Goal: Task Accomplishment & Management: Use online tool/utility

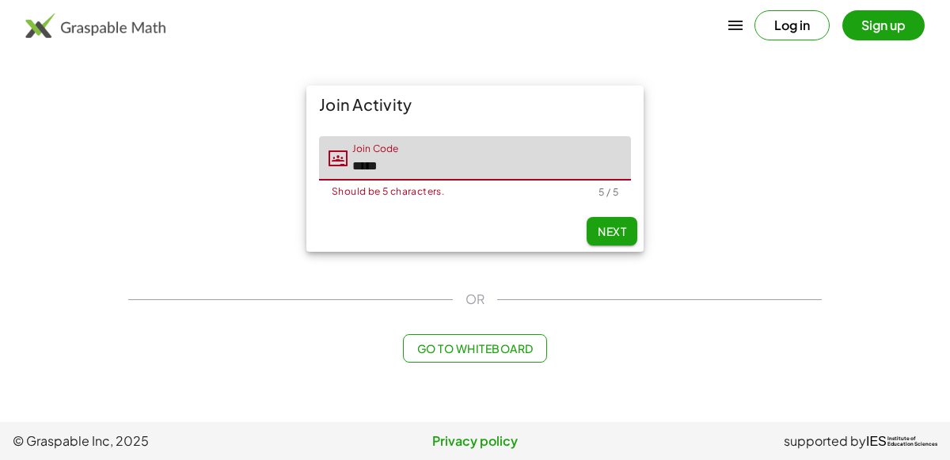
type input "*****"
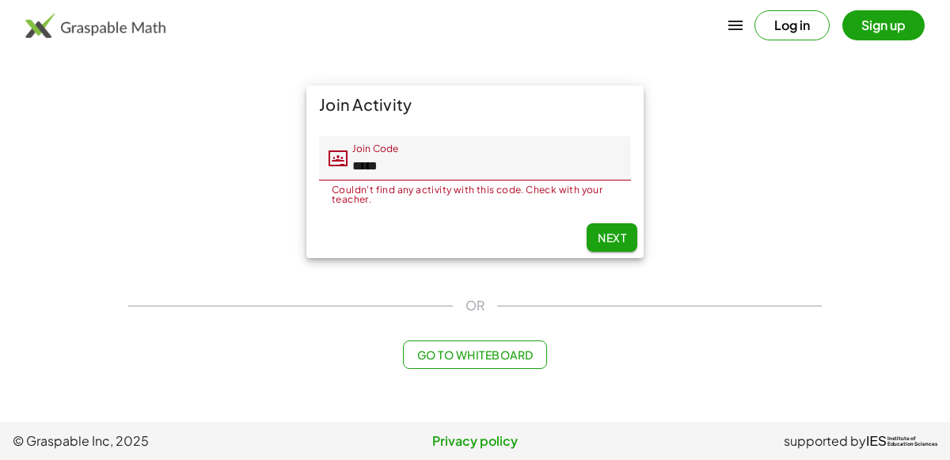
click at [783, 18] on button "Log in" at bounding box center [791, 25] width 75 height 30
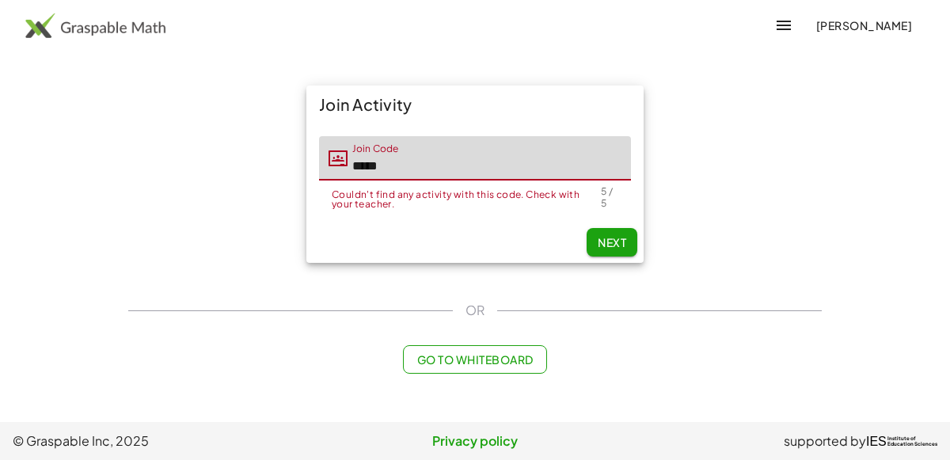
drag, startPoint x: 454, startPoint y: 167, endPoint x: 150, endPoint y: 310, distance: 336.7
click at [150, 310] on div "Join Activity Join Code Join Code ***** Couldn't find any activity with this co…" at bounding box center [475, 229] width 712 height 307
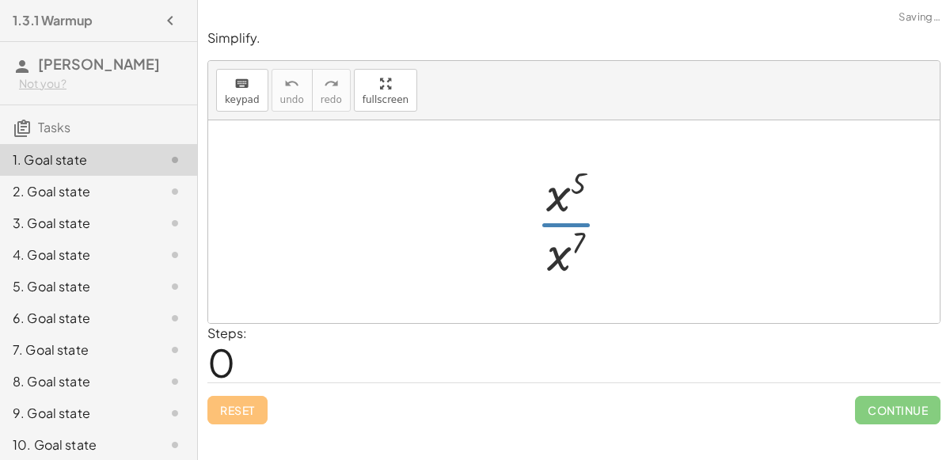
click at [569, 237] on div at bounding box center [580, 222] width 104 height 122
drag, startPoint x: 562, startPoint y: 200, endPoint x: 563, endPoint y: 264, distance: 64.1
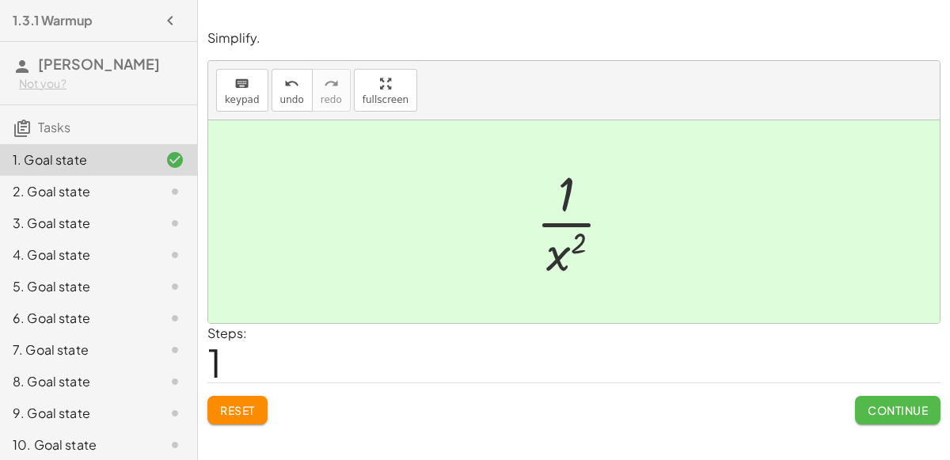
click at [867, 419] on button "Continue" at bounding box center [897, 410] width 85 height 28
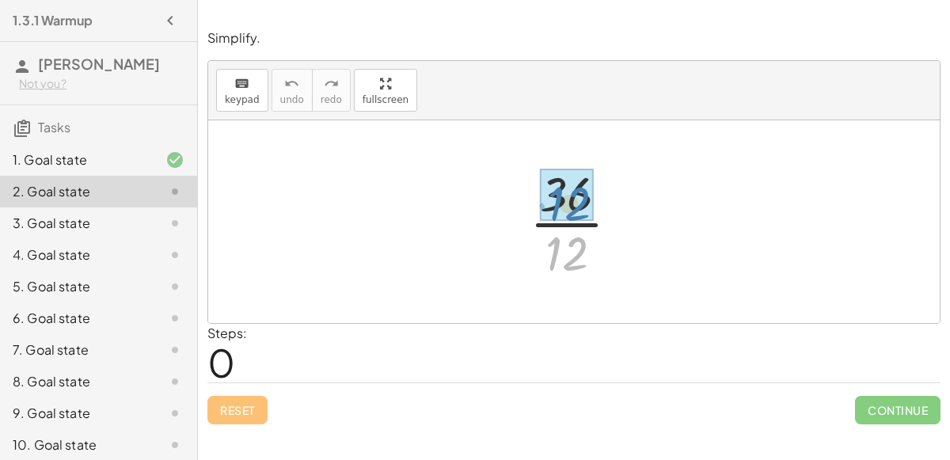
drag, startPoint x: 582, startPoint y: 249, endPoint x: 585, endPoint y: 199, distance: 49.9
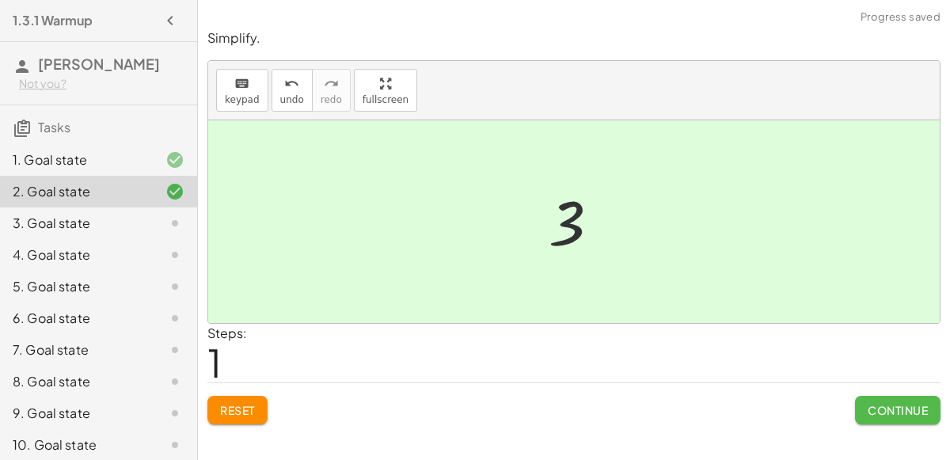
click at [859, 419] on button "Continue" at bounding box center [897, 410] width 85 height 28
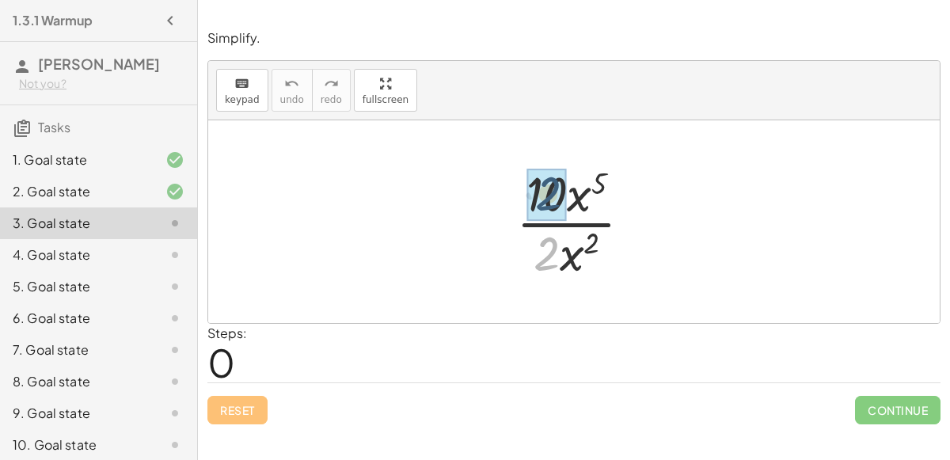
drag, startPoint x: 541, startPoint y: 245, endPoint x: 543, endPoint y: 184, distance: 61.8
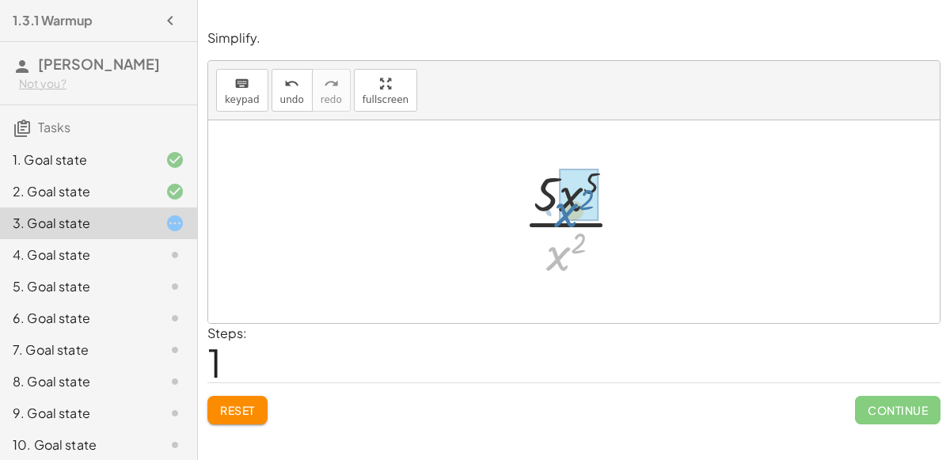
drag, startPoint x: 564, startPoint y: 261, endPoint x: 572, endPoint y: 218, distance: 44.2
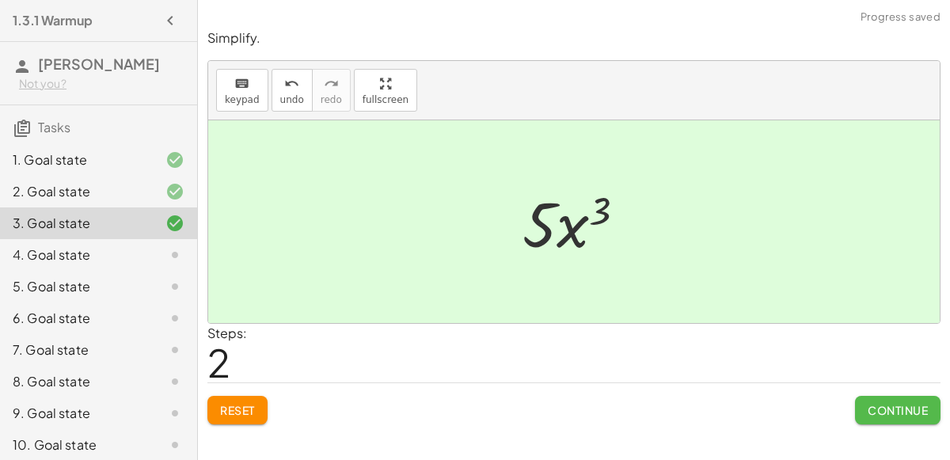
click at [897, 413] on span "Continue" at bounding box center [897, 410] width 60 height 14
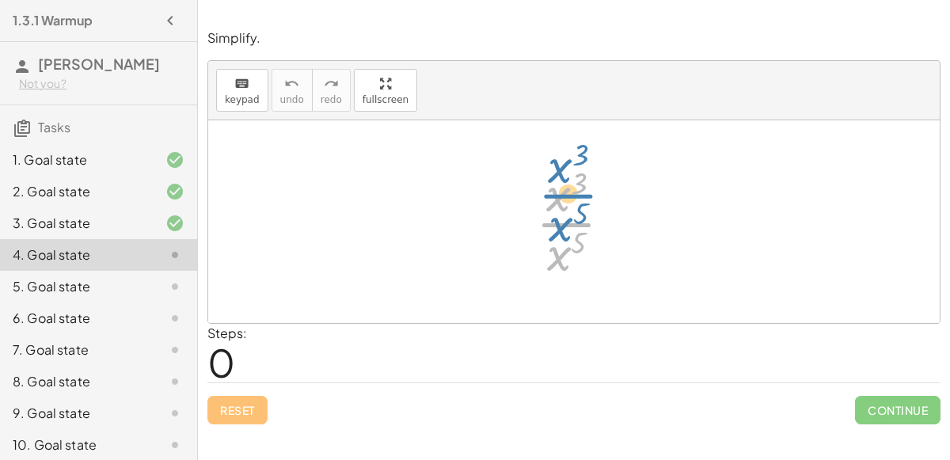
drag, startPoint x: 571, startPoint y: 207, endPoint x: 573, endPoint y: 188, distance: 19.1
click at [573, 188] on div at bounding box center [580, 222] width 104 height 122
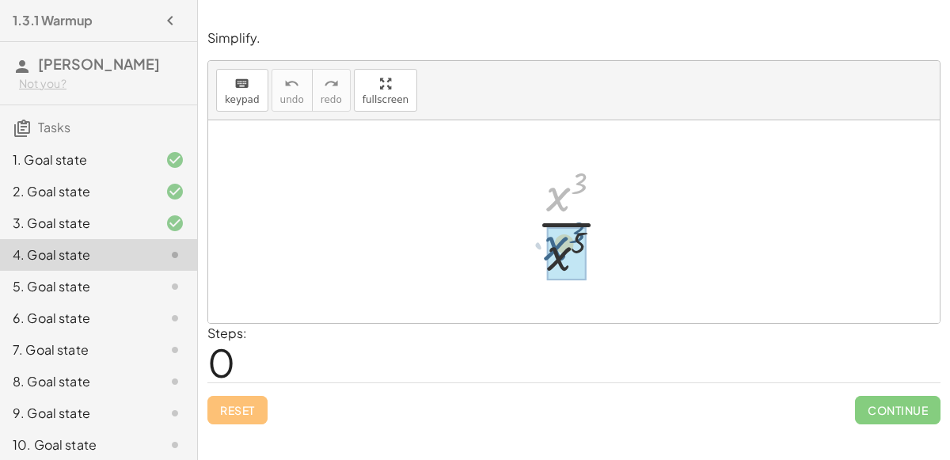
drag, startPoint x: 559, startPoint y: 184, endPoint x: 556, endPoint y: 237, distance: 52.3
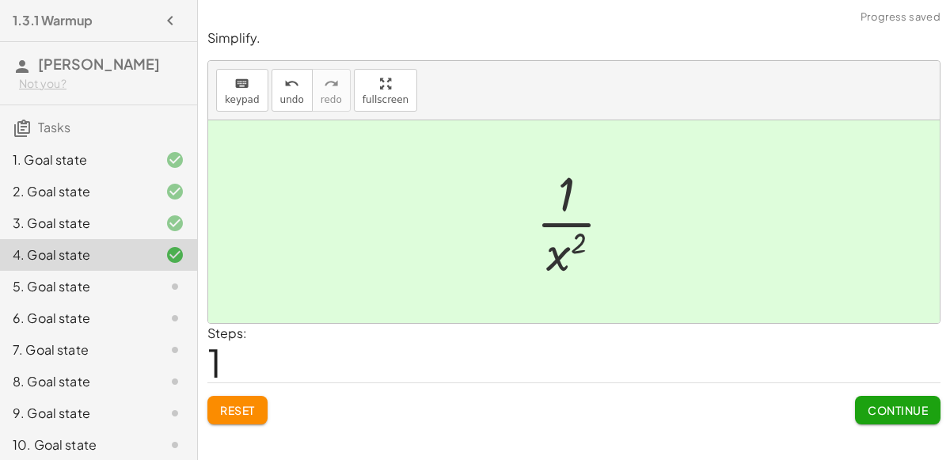
click at [885, 403] on span "Continue" at bounding box center [897, 410] width 60 height 14
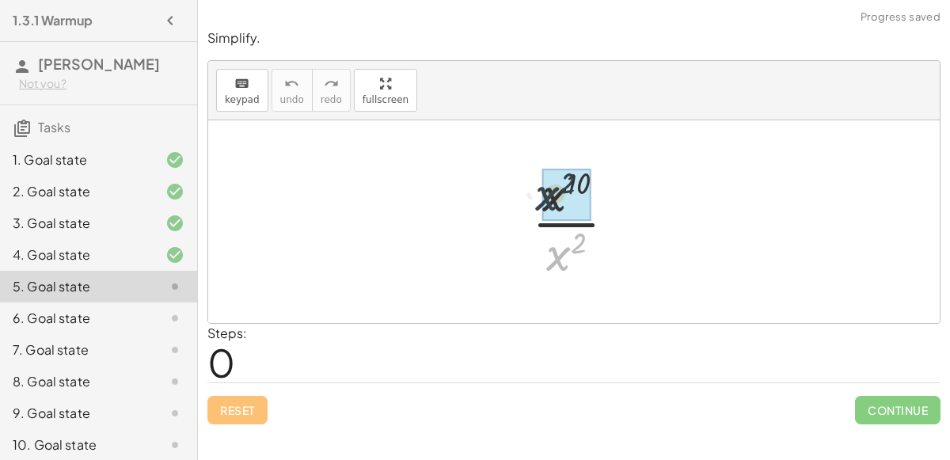
drag, startPoint x: 570, startPoint y: 248, endPoint x: 559, endPoint y: 185, distance: 63.5
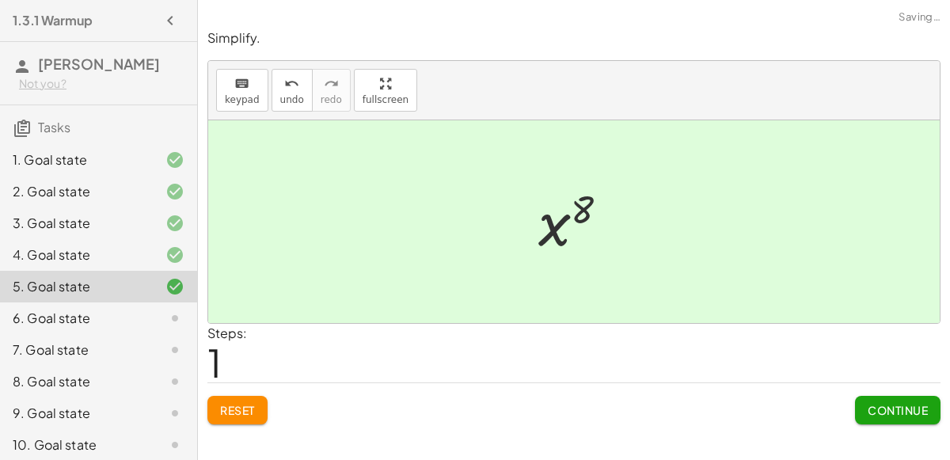
click at [856, 414] on button "Continue" at bounding box center [897, 410] width 85 height 28
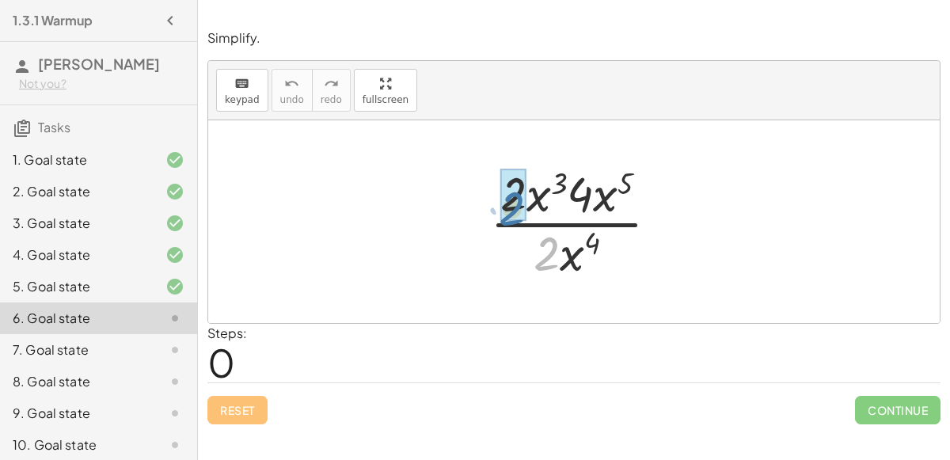
drag, startPoint x: 549, startPoint y: 262, endPoint x: 514, endPoint y: 216, distance: 57.6
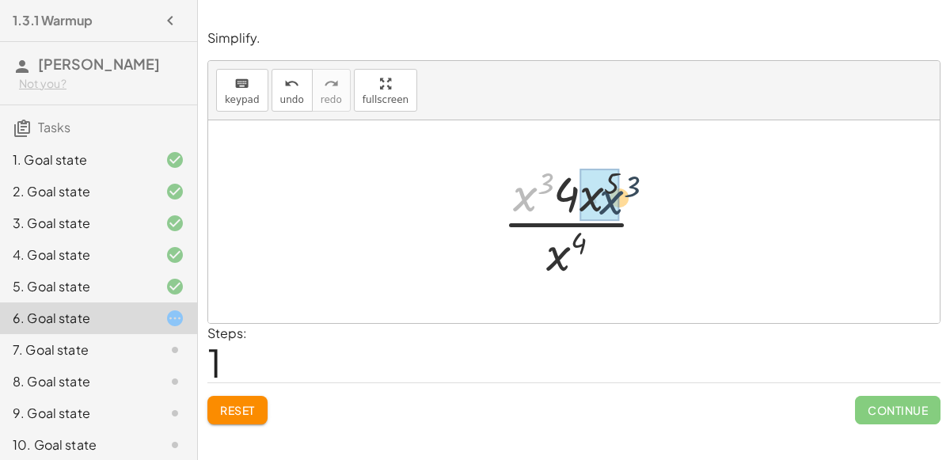
drag, startPoint x: 532, startPoint y: 205, endPoint x: 618, endPoint y: 207, distance: 86.3
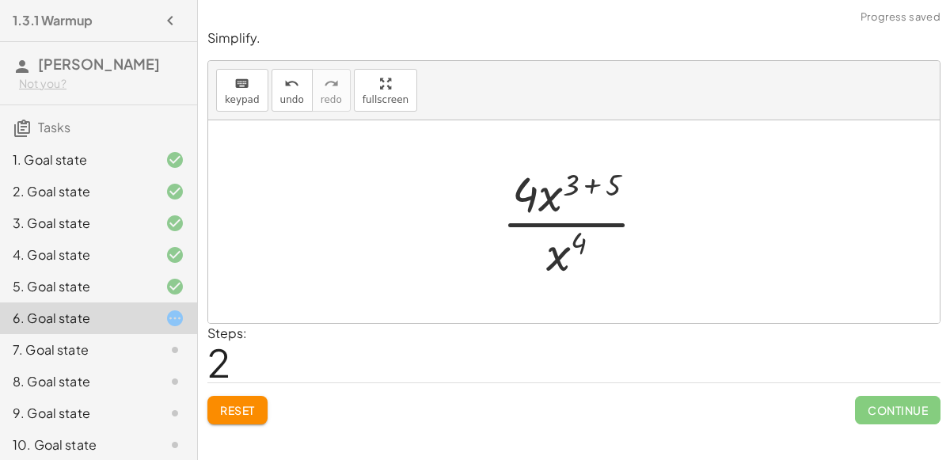
click at [589, 190] on div at bounding box center [580, 222] width 173 height 122
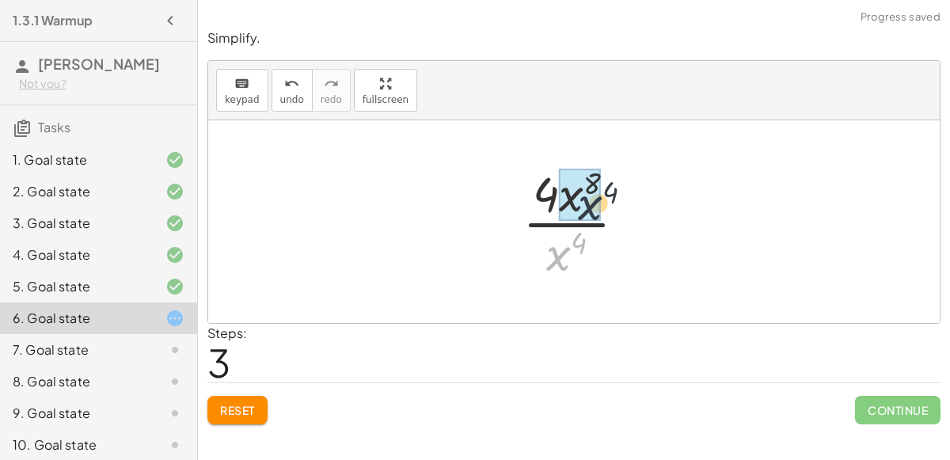
drag, startPoint x: 565, startPoint y: 238, endPoint x: 597, endPoint y: 187, distance: 60.4
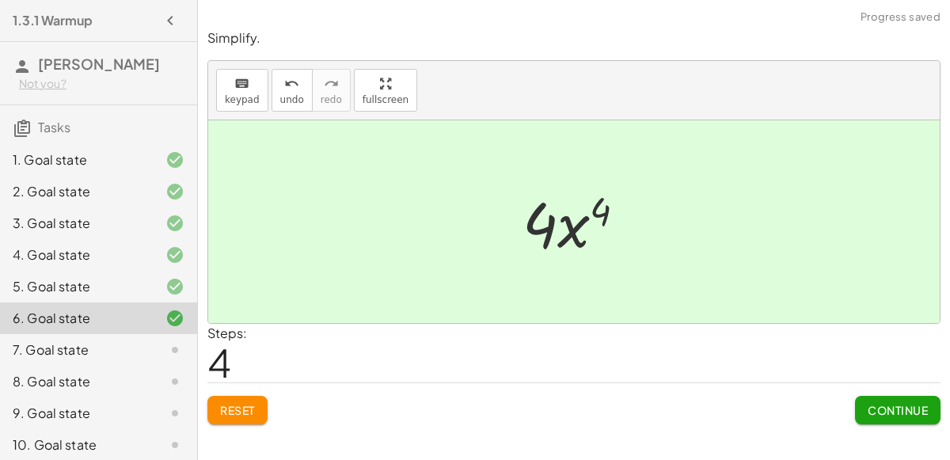
click at [855, 404] on button "Continue" at bounding box center [897, 410] width 85 height 28
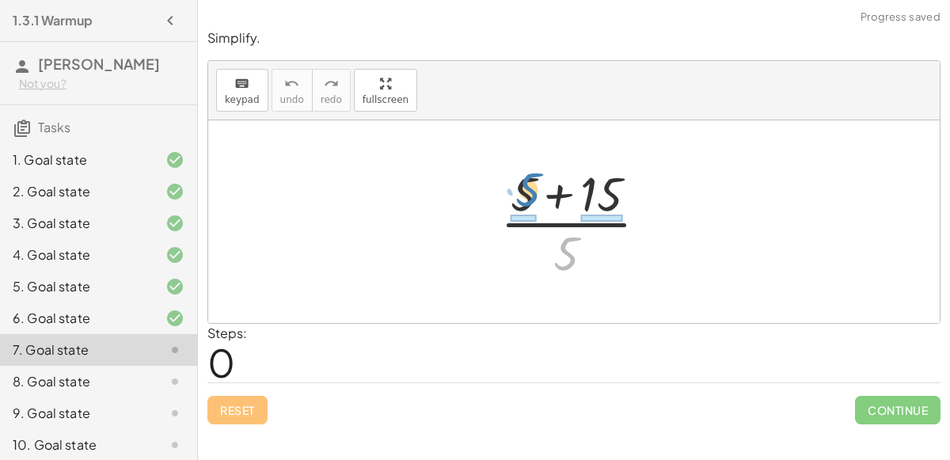
drag, startPoint x: 560, startPoint y: 255, endPoint x: 522, endPoint y: 191, distance: 74.5
click at [522, 191] on div at bounding box center [580, 222] width 176 height 122
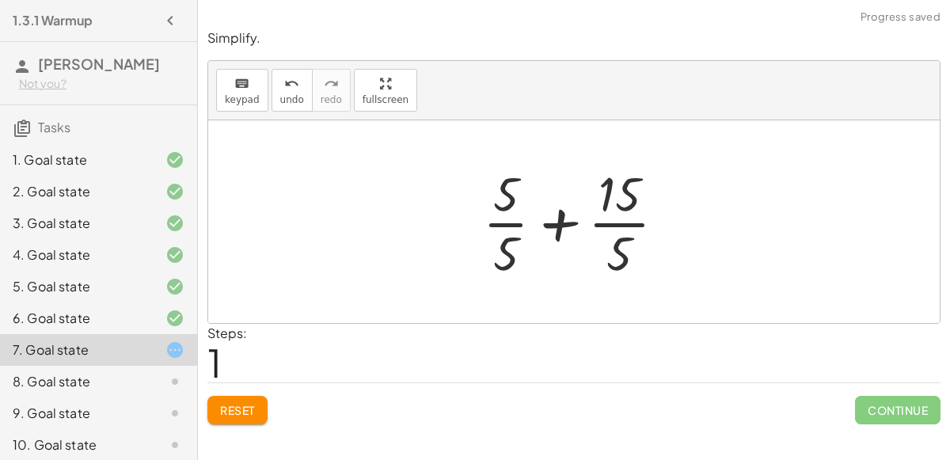
click at [563, 225] on div at bounding box center [580, 222] width 211 height 122
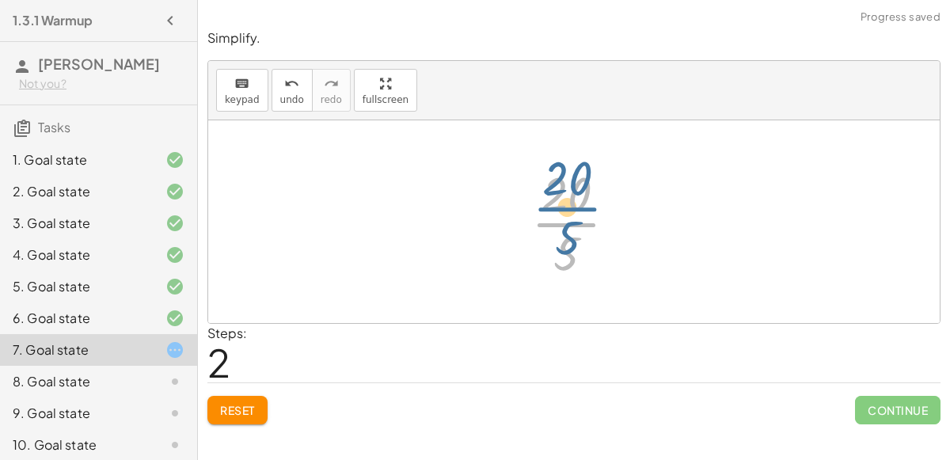
click at [586, 235] on div at bounding box center [580, 222] width 114 height 122
drag, startPoint x: 571, startPoint y: 252, endPoint x: 576, endPoint y: 213, distance: 39.9
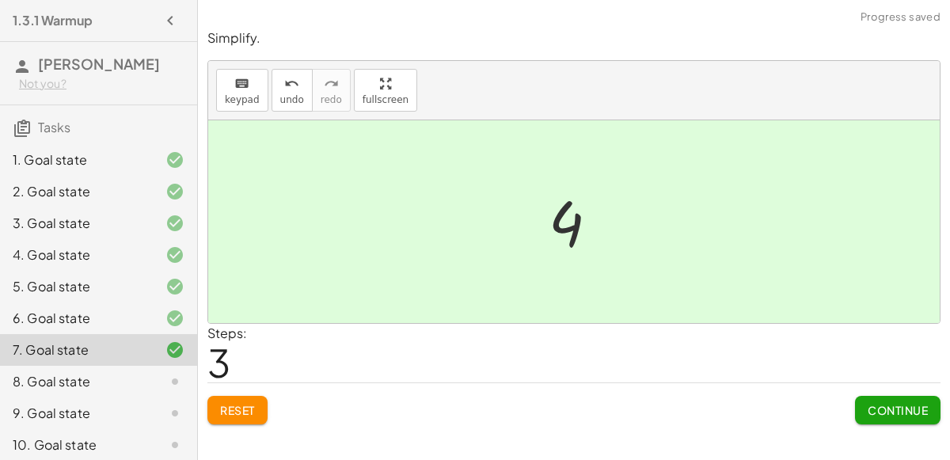
click at [891, 396] on button "Continue" at bounding box center [897, 410] width 85 height 28
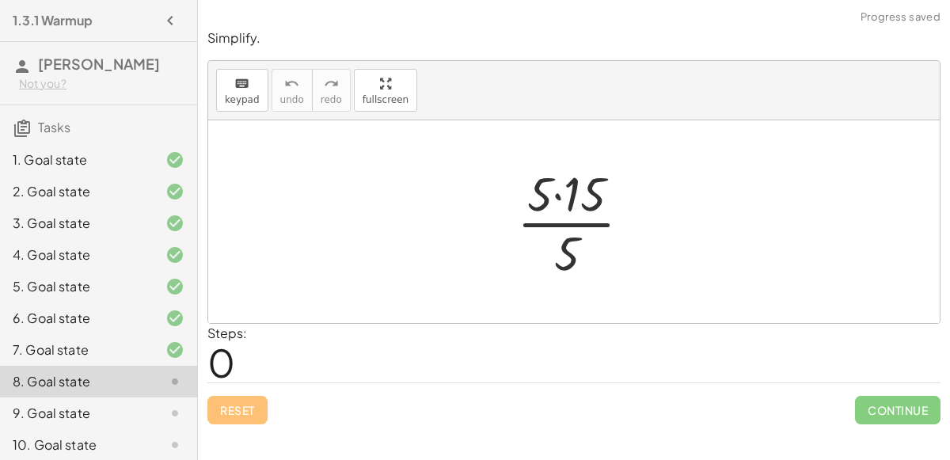
click at [563, 184] on div at bounding box center [580, 222] width 142 height 122
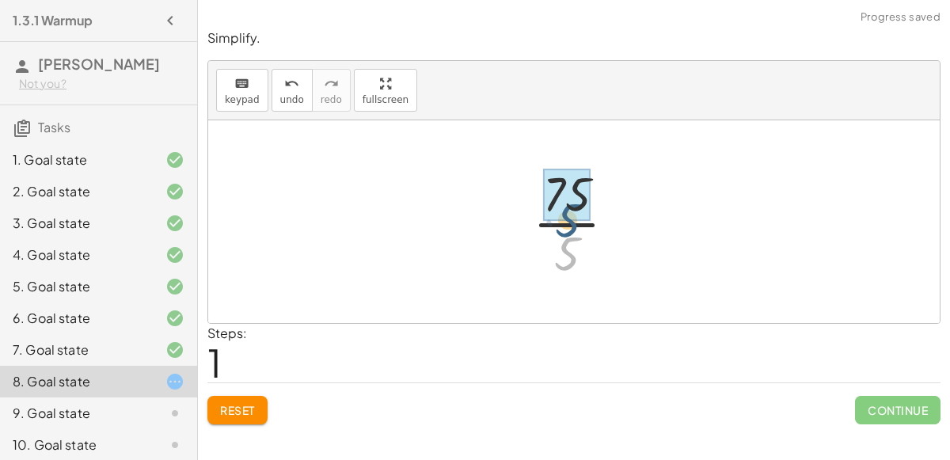
drag, startPoint x: 568, startPoint y: 245, endPoint x: 570, endPoint y: 203, distance: 42.8
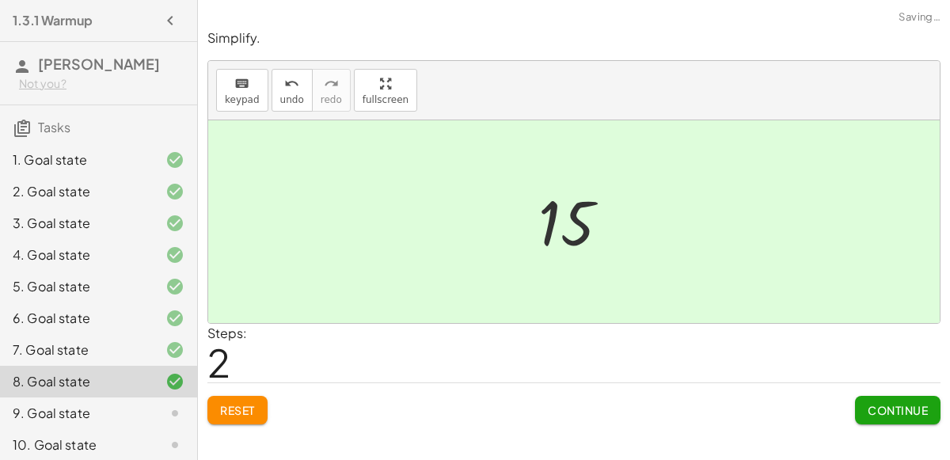
click at [887, 405] on span "Continue" at bounding box center [897, 410] width 60 height 14
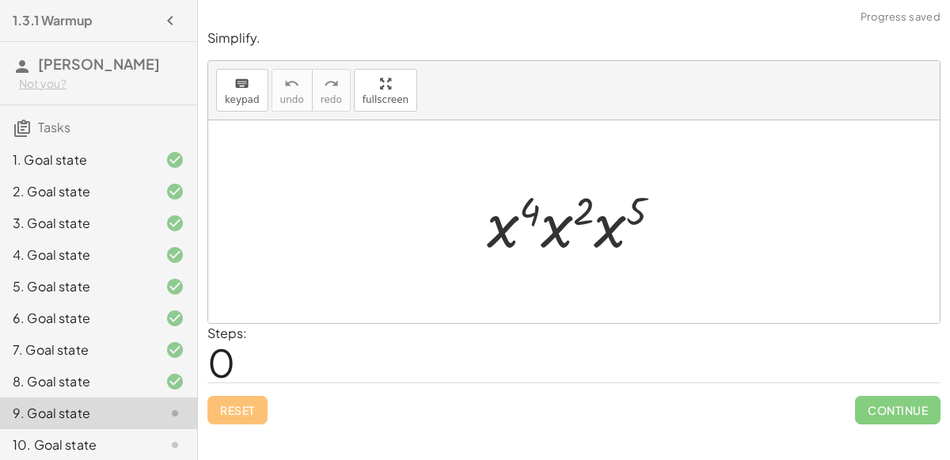
click at [518, 233] on div at bounding box center [580, 222] width 203 height 82
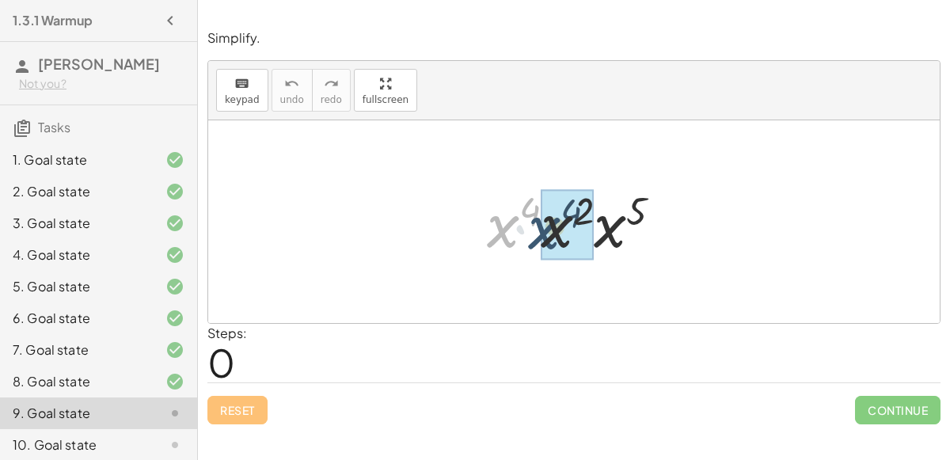
drag, startPoint x: 507, startPoint y: 223, endPoint x: 548, endPoint y: 225, distance: 41.2
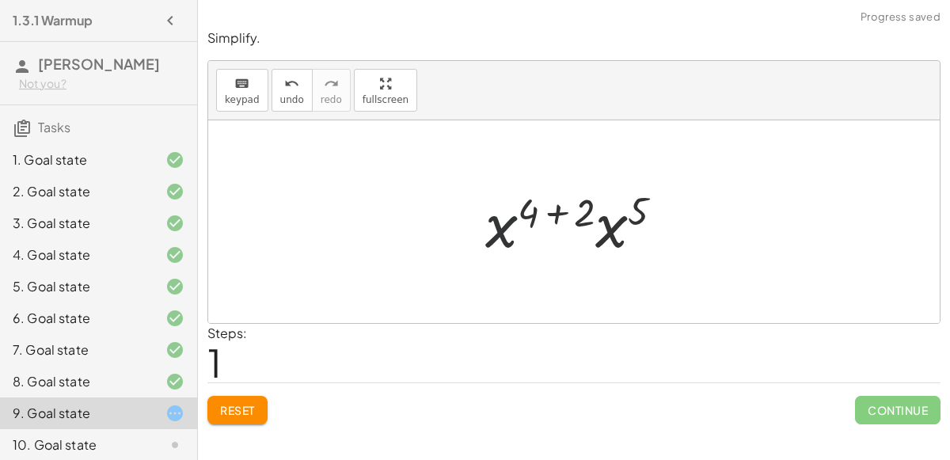
click at [503, 230] on div at bounding box center [580, 222] width 207 height 82
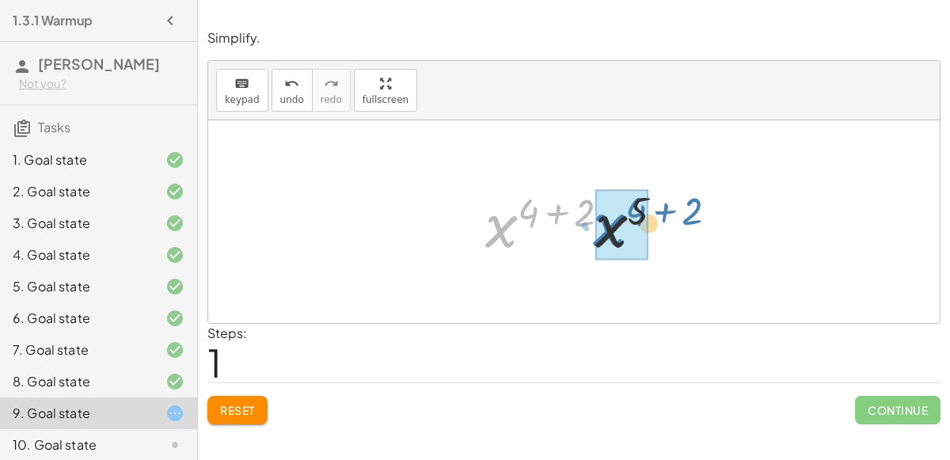
drag, startPoint x: 503, startPoint y: 230, endPoint x: 608, endPoint y: 228, distance: 105.3
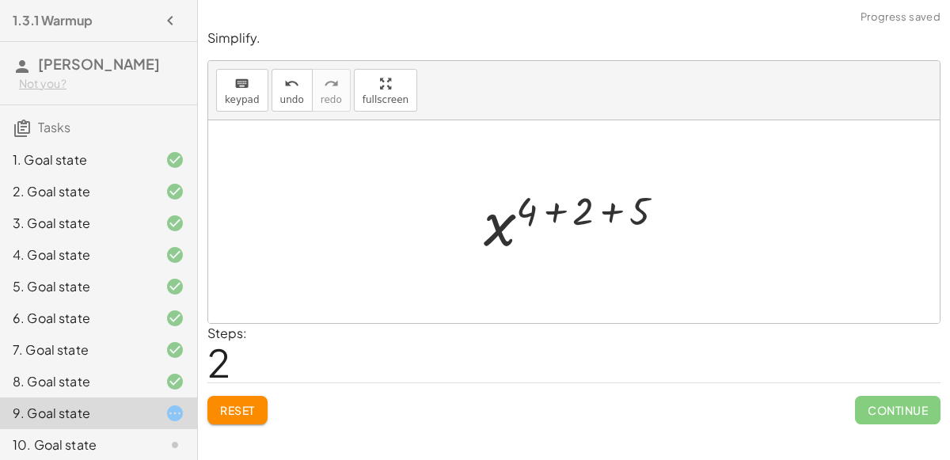
click at [581, 207] on div at bounding box center [580, 222] width 209 height 78
click at [581, 207] on div at bounding box center [579, 222] width 153 height 78
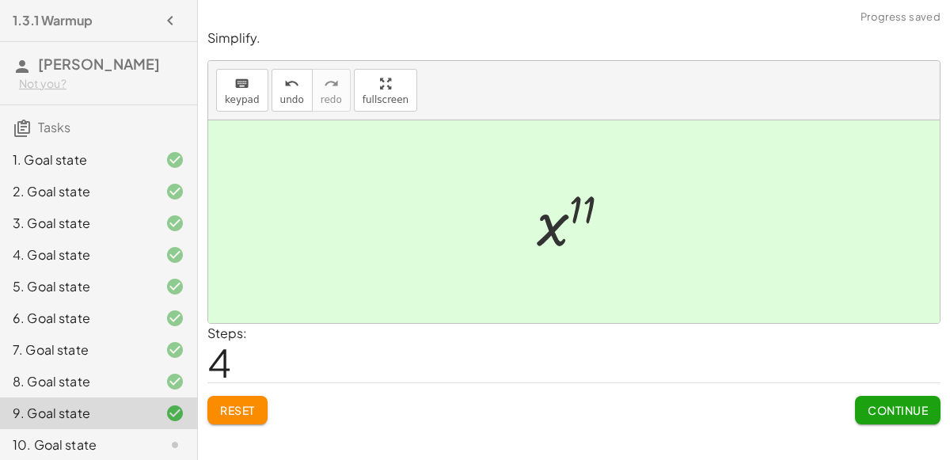
click at [916, 421] on button "Continue" at bounding box center [897, 410] width 85 height 28
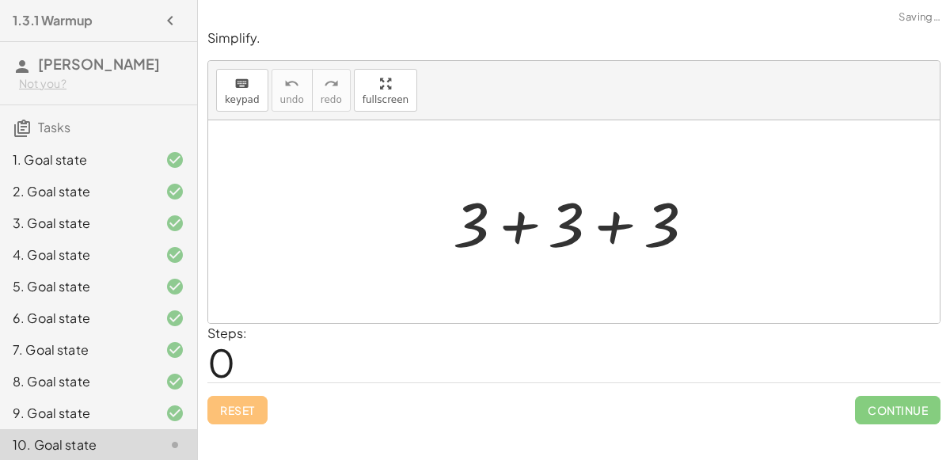
click at [522, 226] on div at bounding box center [580, 222] width 270 height 82
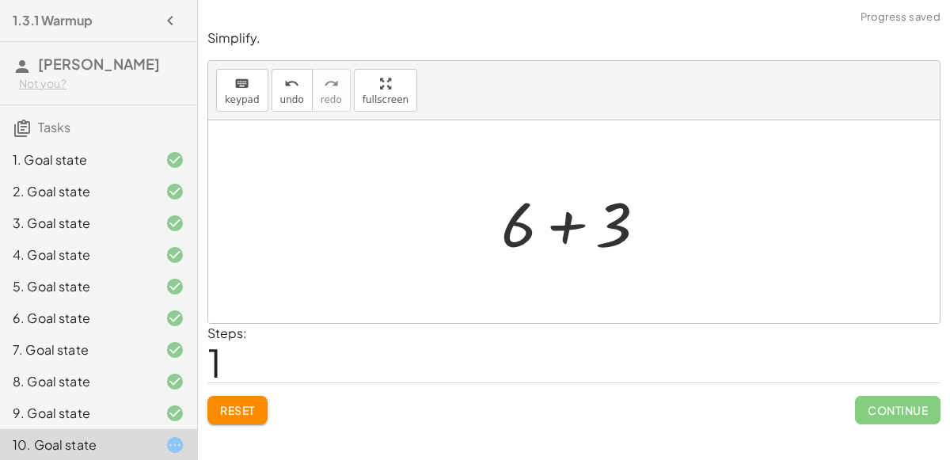
click at [563, 234] on div at bounding box center [580, 222] width 174 height 82
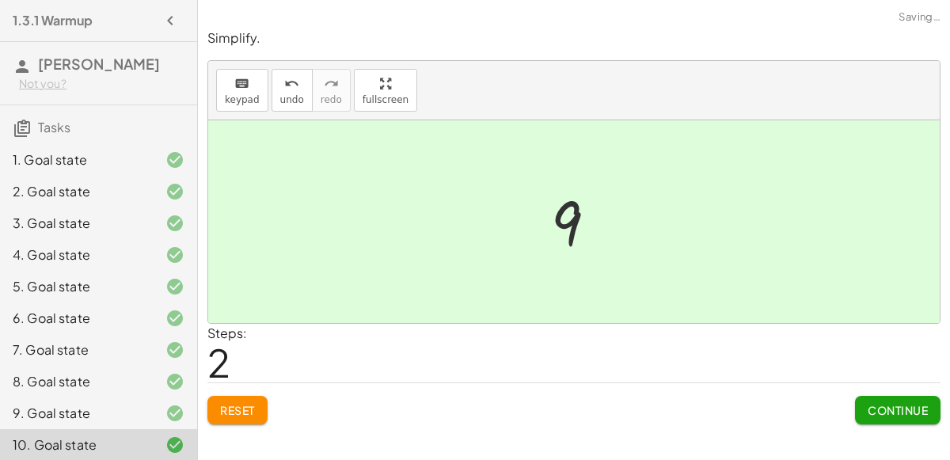
click at [882, 408] on span "Continue" at bounding box center [897, 410] width 60 height 14
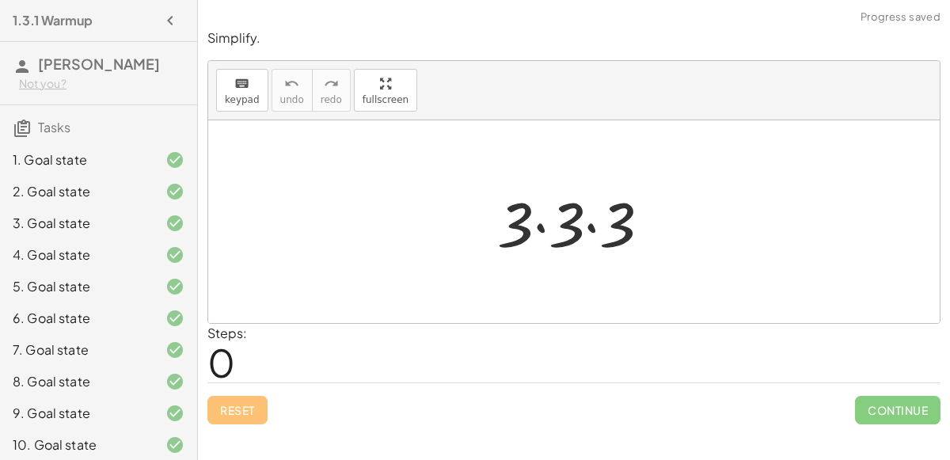
click at [541, 226] on div at bounding box center [580, 222] width 182 height 82
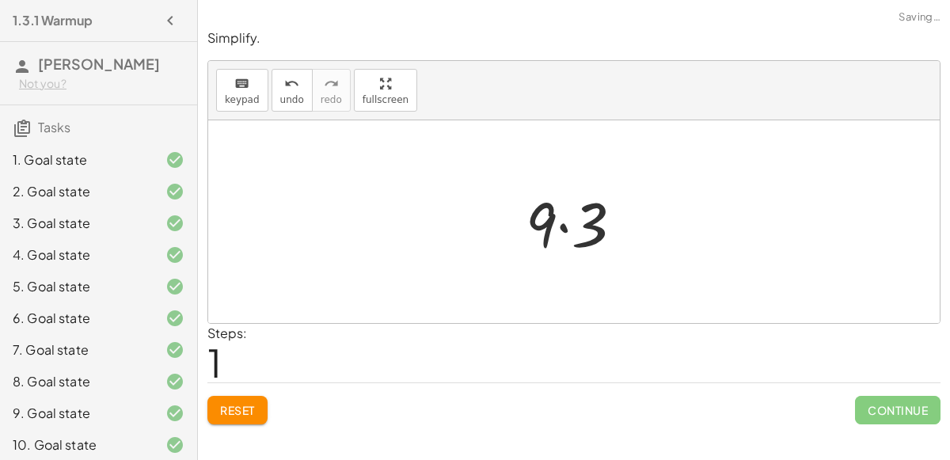
click at [541, 226] on div at bounding box center [581, 222] width 126 height 82
click at [562, 227] on div at bounding box center [581, 222] width 126 height 82
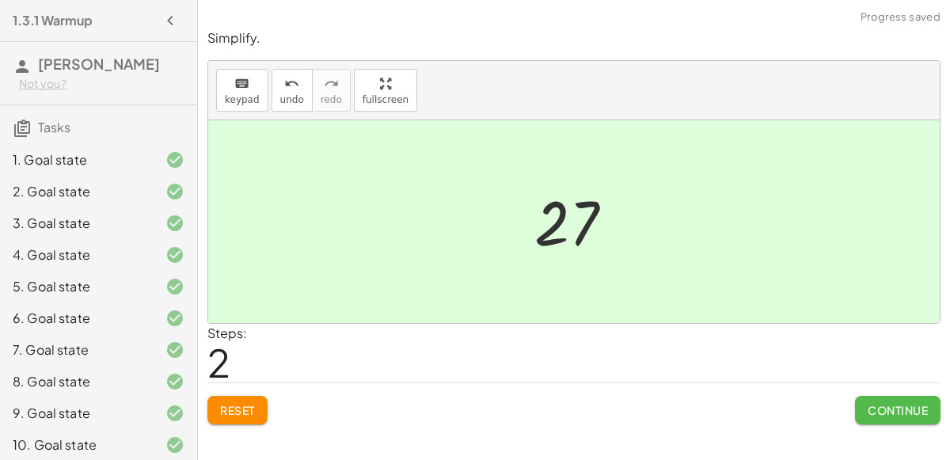
click at [915, 413] on span "Continue" at bounding box center [897, 410] width 60 height 14
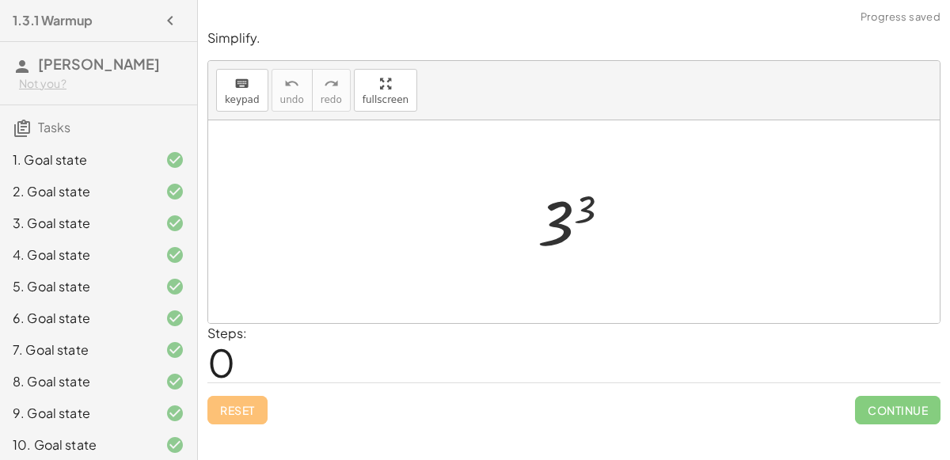
click at [579, 209] on div at bounding box center [579, 222] width 101 height 78
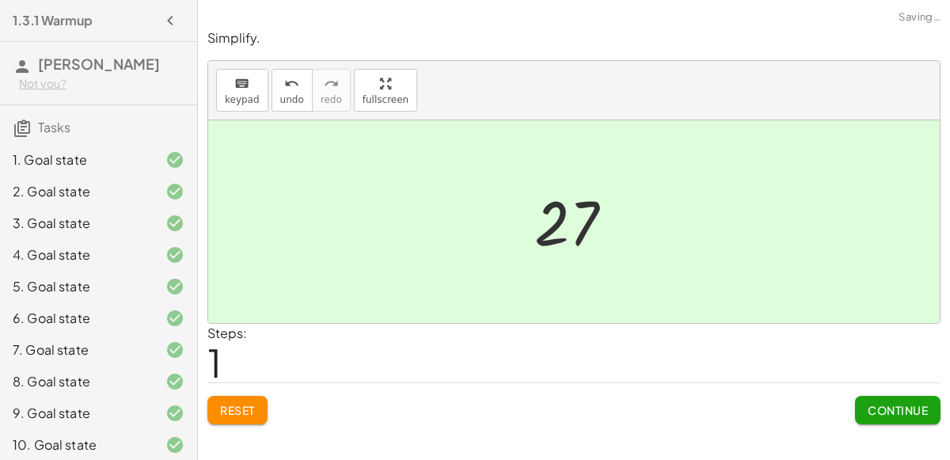
click at [878, 412] on span "Continue" at bounding box center [897, 410] width 60 height 14
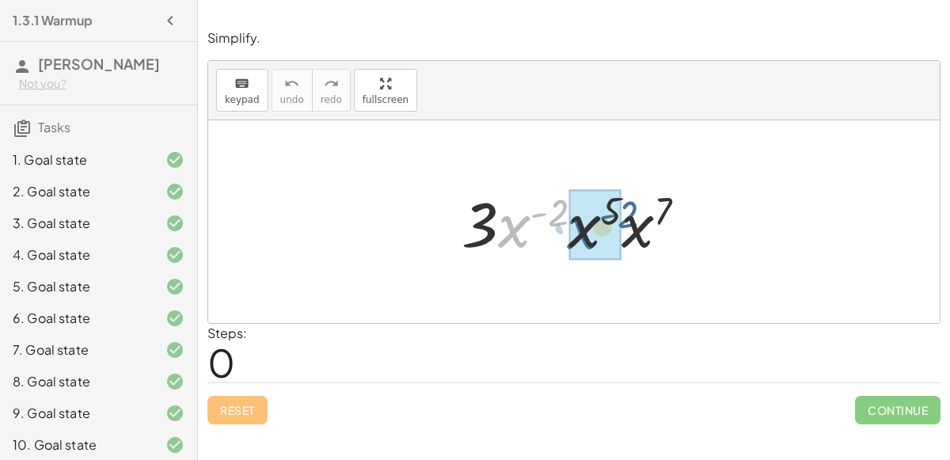
drag, startPoint x: 515, startPoint y: 227, endPoint x: 586, endPoint y: 229, distance: 71.2
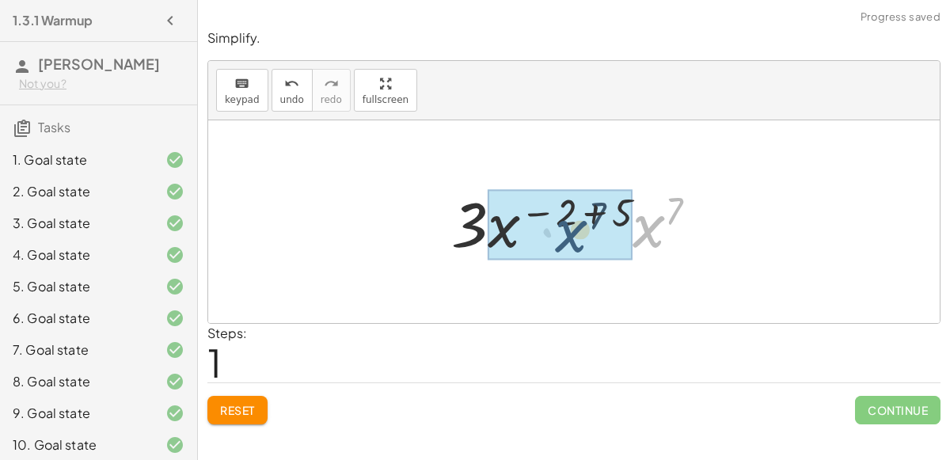
drag, startPoint x: 657, startPoint y: 238, endPoint x: 579, endPoint y: 243, distance: 78.5
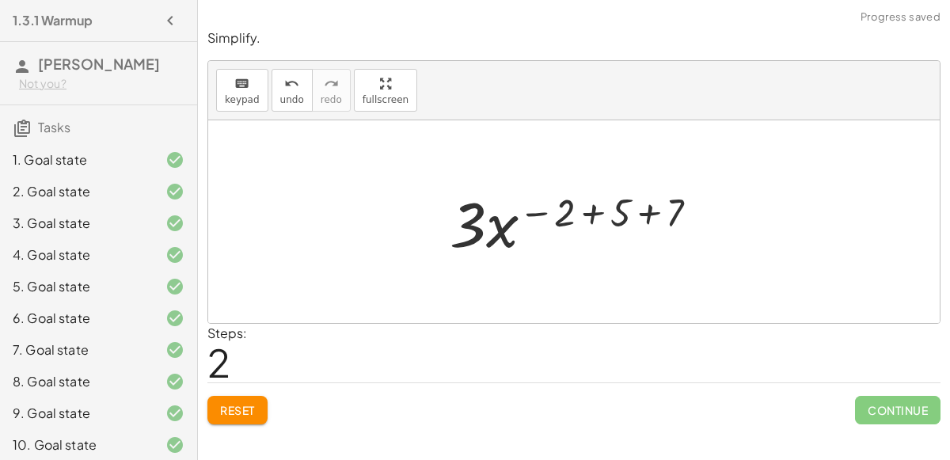
click at [597, 211] on div at bounding box center [580, 222] width 277 height 82
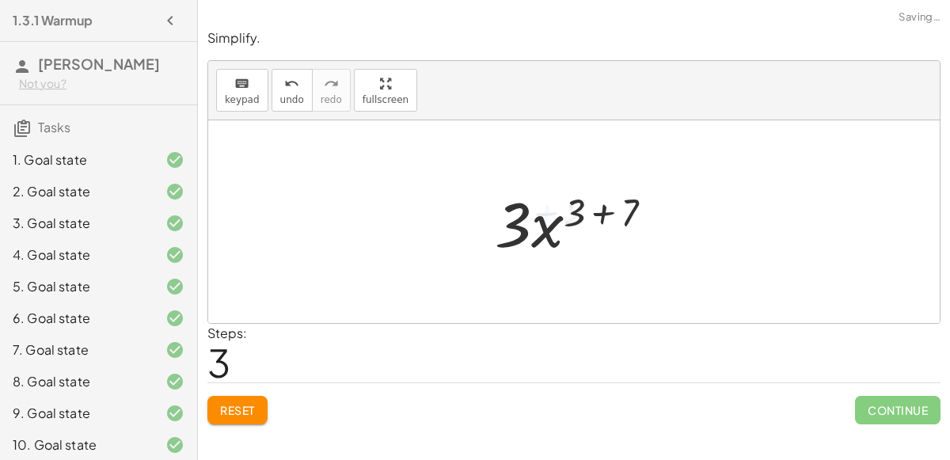
click at [597, 211] on div at bounding box center [580, 222] width 187 height 82
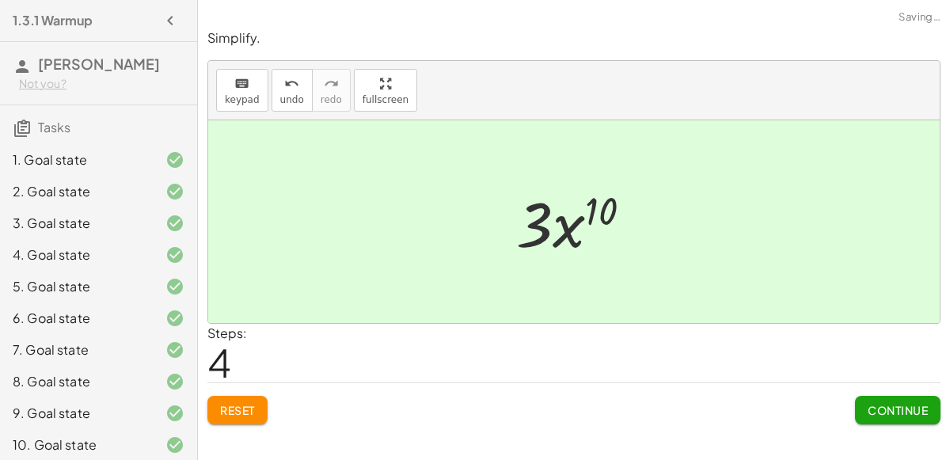
click at [897, 409] on span "Continue" at bounding box center [897, 410] width 60 height 14
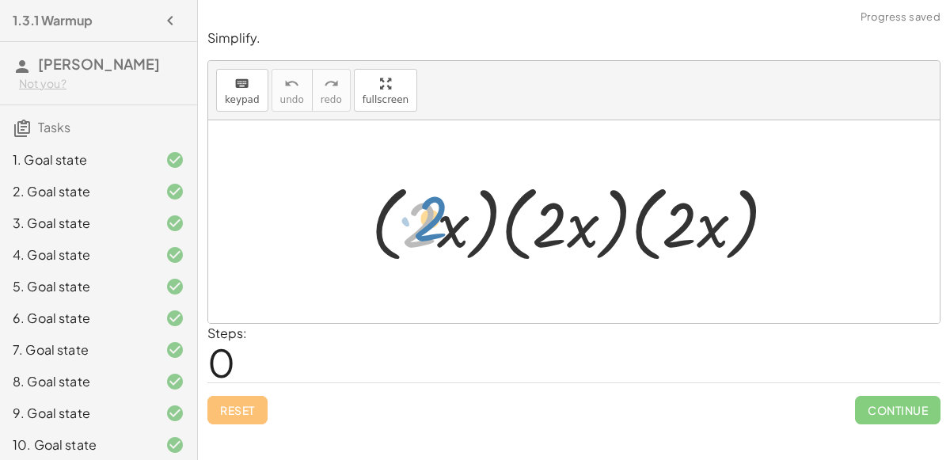
drag, startPoint x: 420, startPoint y: 226, endPoint x: 427, endPoint y: 220, distance: 9.0
click at [427, 220] on div at bounding box center [580, 221] width 434 height 91
drag, startPoint x: 435, startPoint y: 224, endPoint x: 444, endPoint y: 221, distance: 9.3
click at [444, 221] on div at bounding box center [580, 221] width 434 height 91
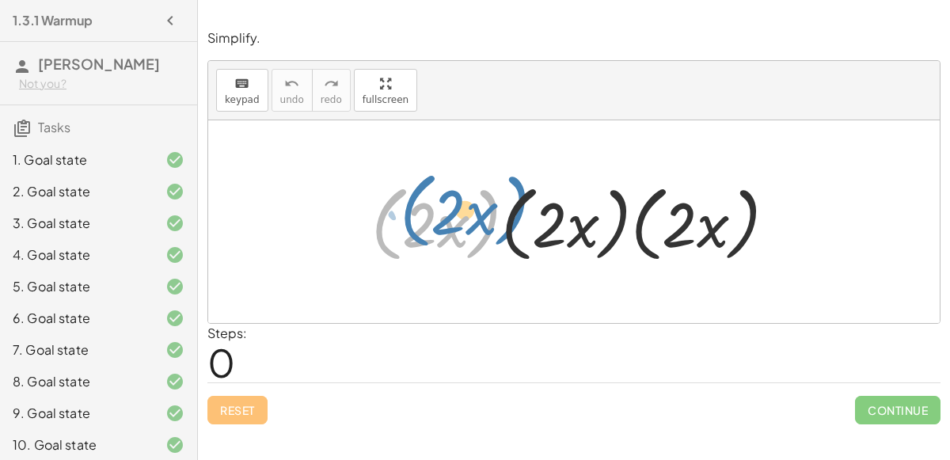
drag, startPoint x: 484, startPoint y: 222, endPoint x: 514, endPoint y: 209, distance: 32.2
click at [514, 209] on div at bounding box center [580, 221] width 434 height 91
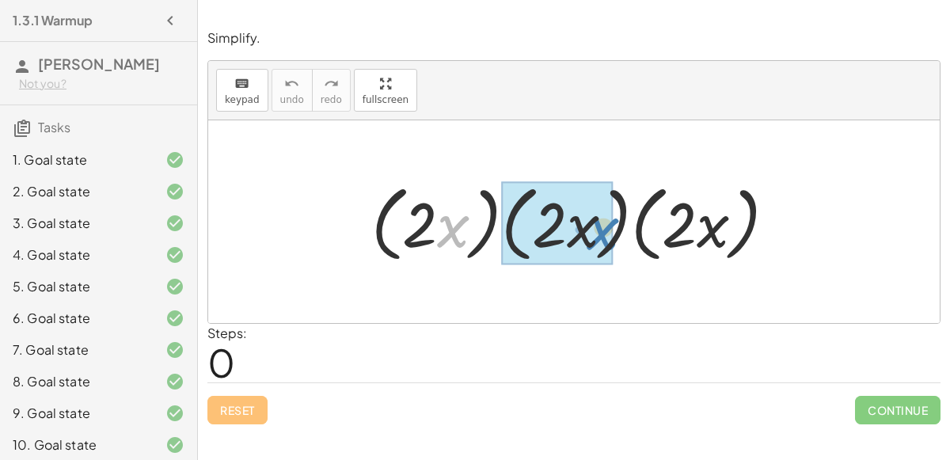
drag, startPoint x: 446, startPoint y: 227, endPoint x: 596, endPoint y: 230, distance: 150.4
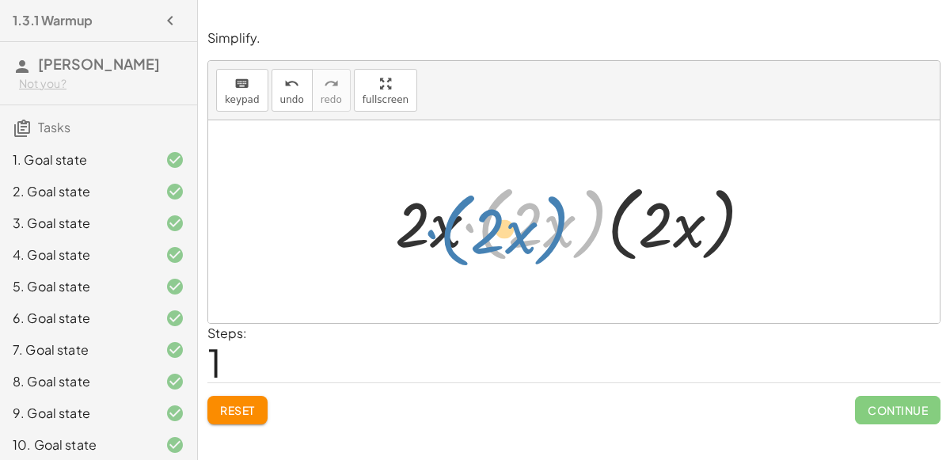
drag, startPoint x: 577, startPoint y: 234, endPoint x: 557, endPoint y: 237, distance: 20.0
click at [557, 237] on div at bounding box center [579, 221] width 385 height 91
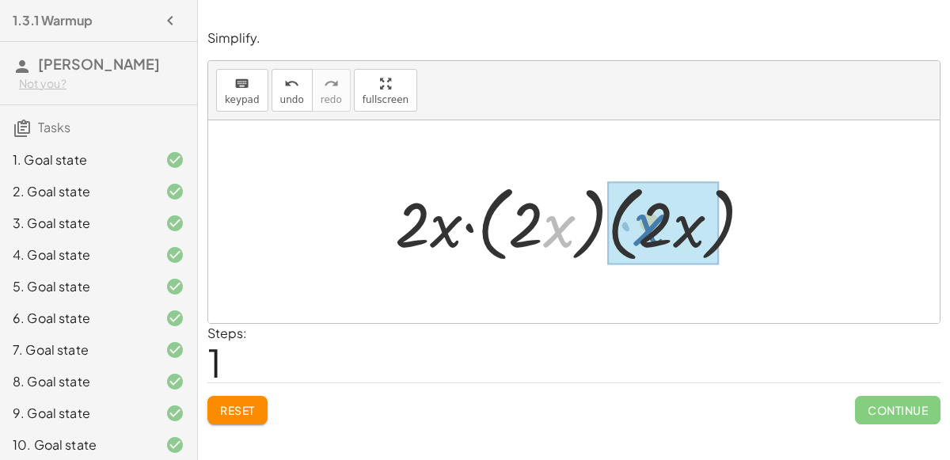
drag, startPoint x: 551, startPoint y: 230, endPoint x: 647, endPoint y: 228, distance: 95.8
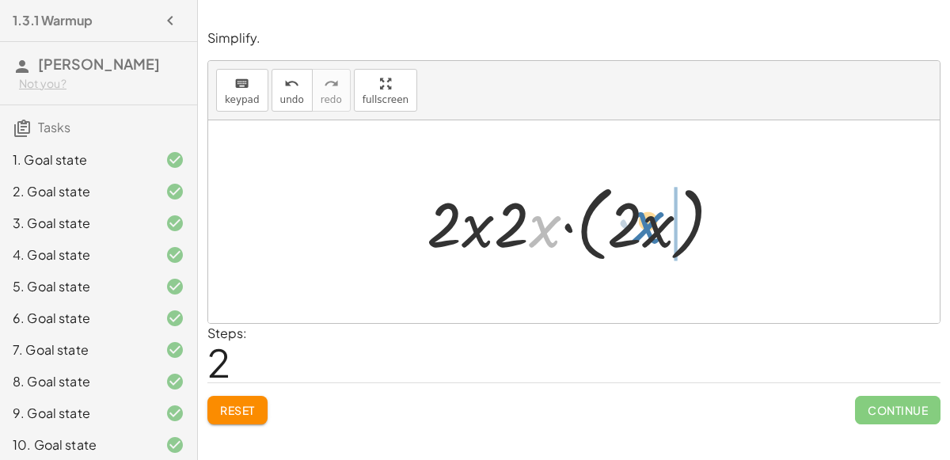
drag, startPoint x: 548, startPoint y: 223, endPoint x: 652, endPoint y: 219, distance: 103.8
click at [652, 219] on div at bounding box center [580, 221] width 323 height 91
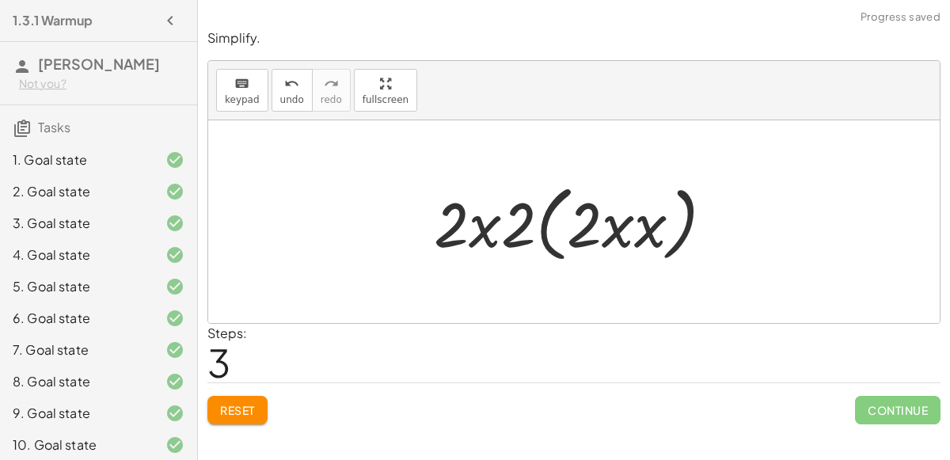
click at [645, 227] on div at bounding box center [580, 221] width 308 height 91
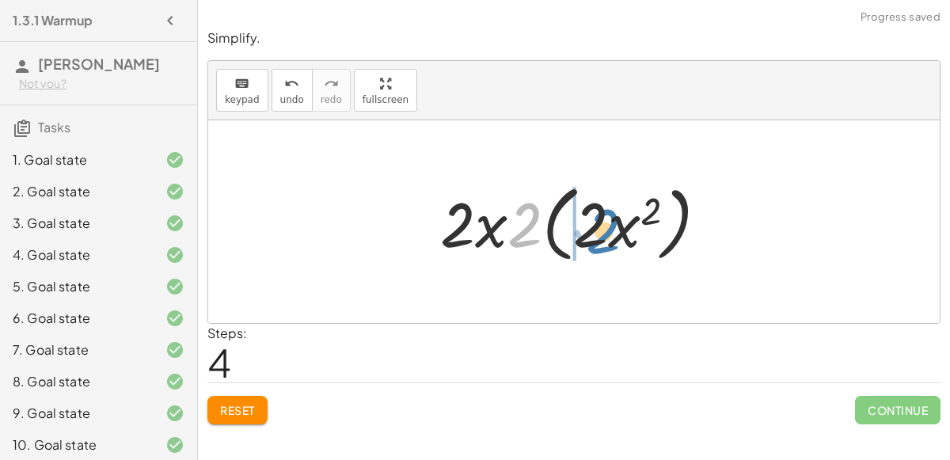
drag, startPoint x: 518, startPoint y: 233, endPoint x: 596, endPoint y: 239, distance: 78.6
click at [596, 239] on div at bounding box center [580, 221] width 296 height 91
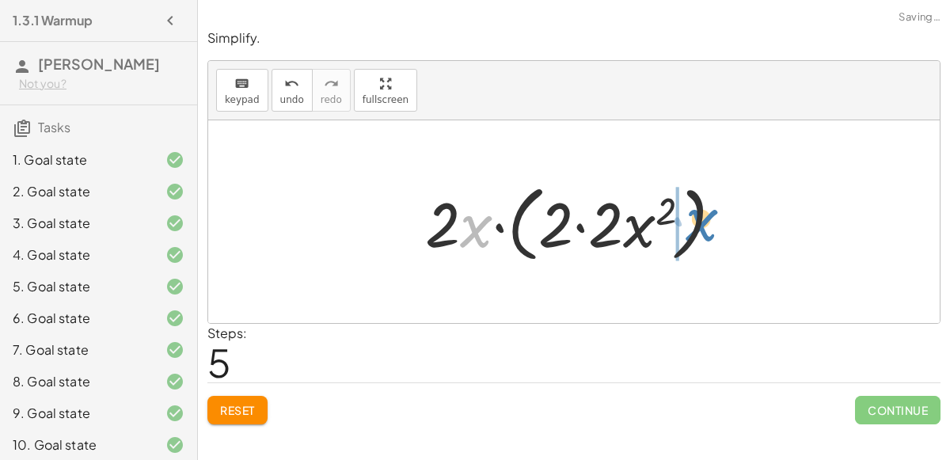
drag, startPoint x: 469, startPoint y: 228, endPoint x: 694, endPoint y: 222, distance: 225.6
click at [694, 222] on div at bounding box center [580, 221] width 326 height 91
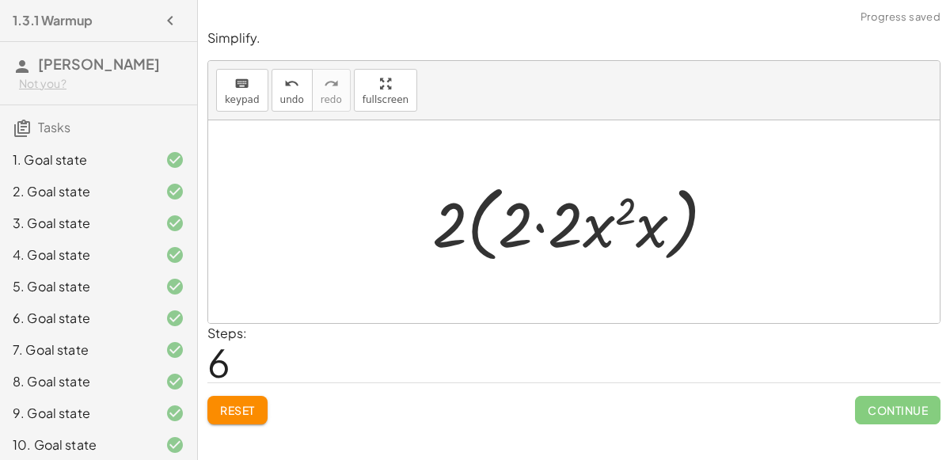
click at [636, 232] on div at bounding box center [579, 221] width 311 height 91
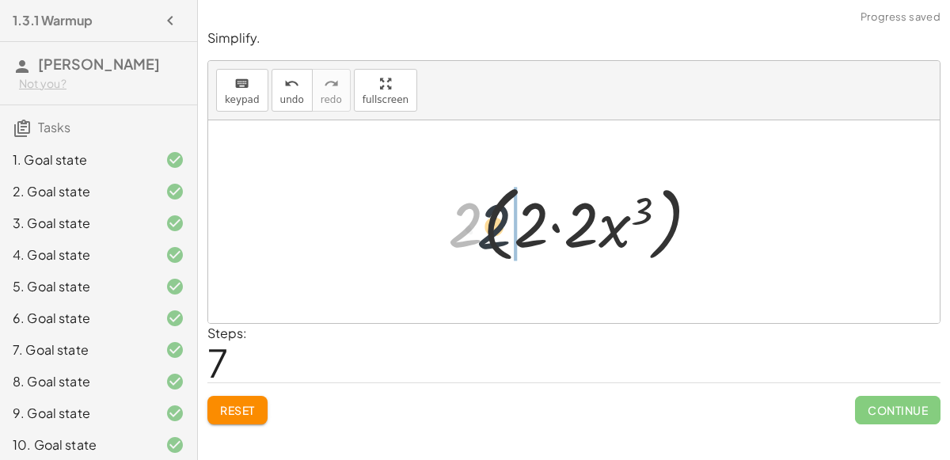
drag, startPoint x: 459, startPoint y: 232, endPoint x: 491, endPoint y: 233, distance: 31.7
click at [491, 233] on div at bounding box center [579, 221] width 279 height 91
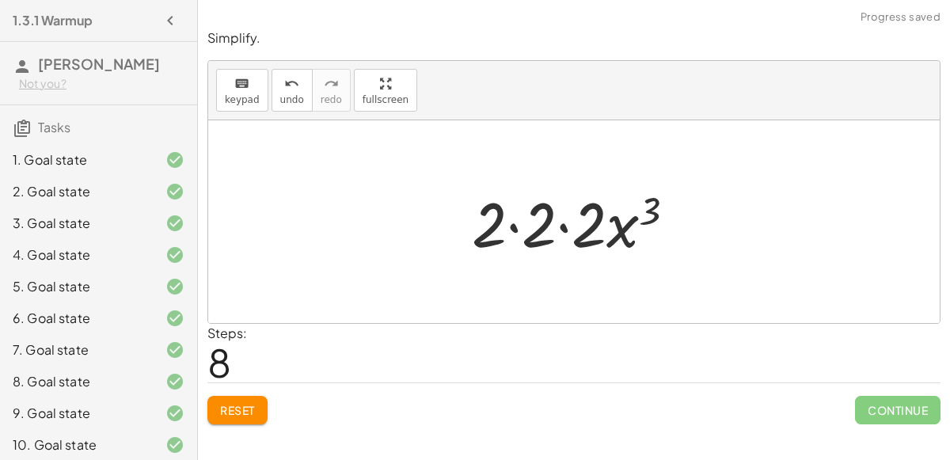
click at [507, 229] on div at bounding box center [580, 222] width 232 height 82
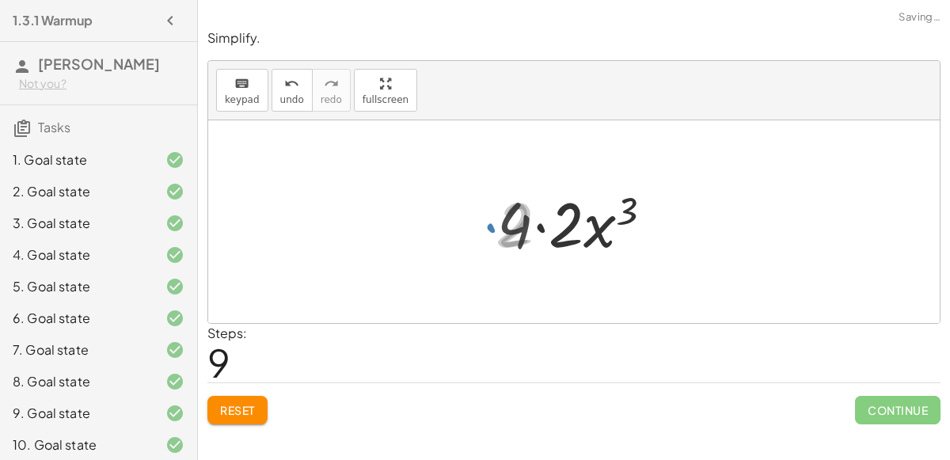
click at [507, 229] on div at bounding box center [580, 222] width 183 height 82
click at [536, 226] on div at bounding box center [580, 222] width 183 height 82
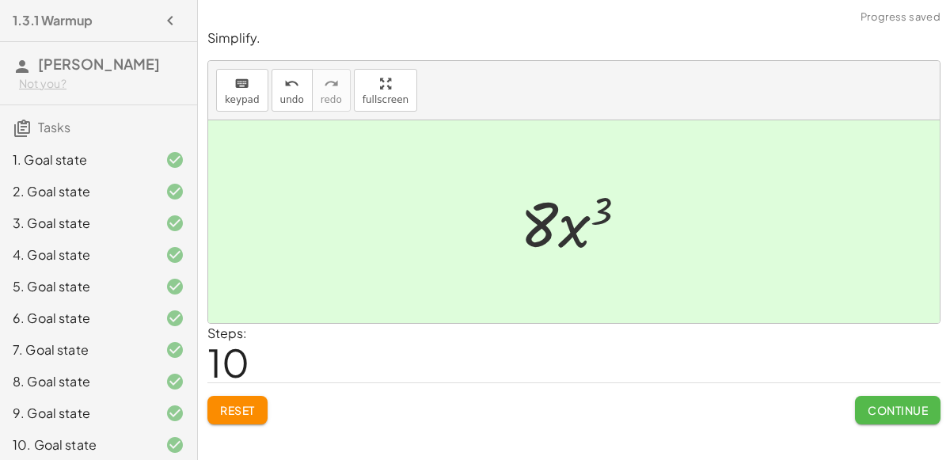
click at [897, 396] on button "Continue" at bounding box center [897, 410] width 85 height 28
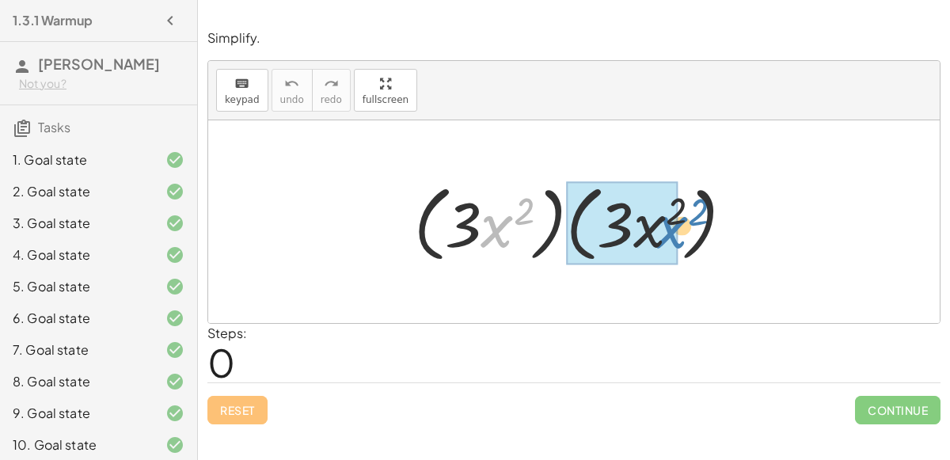
drag, startPoint x: 510, startPoint y: 225, endPoint x: 684, endPoint y: 226, distance: 174.1
click at [684, 226] on div at bounding box center [580, 221] width 348 height 91
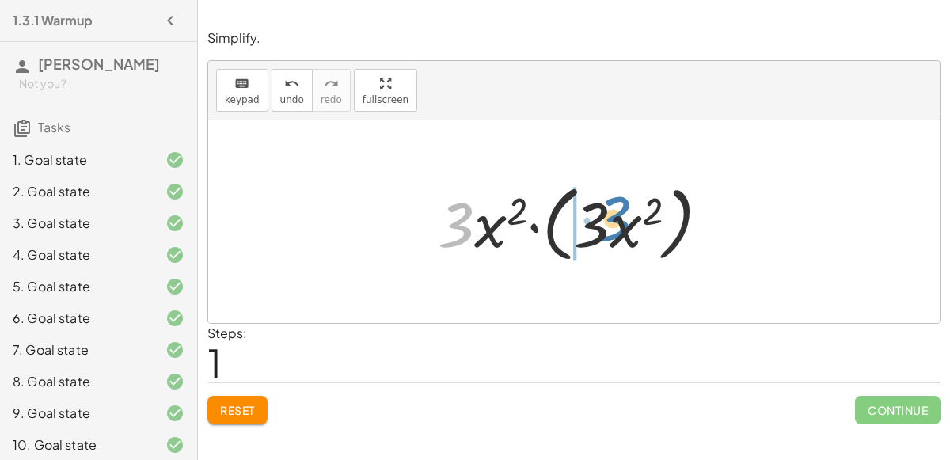
drag, startPoint x: 437, startPoint y: 240, endPoint x: 593, endPoint y: 233, distance: 156.0
click at [593, 233] on div at bounding box center [580, 221] width 300 height 91
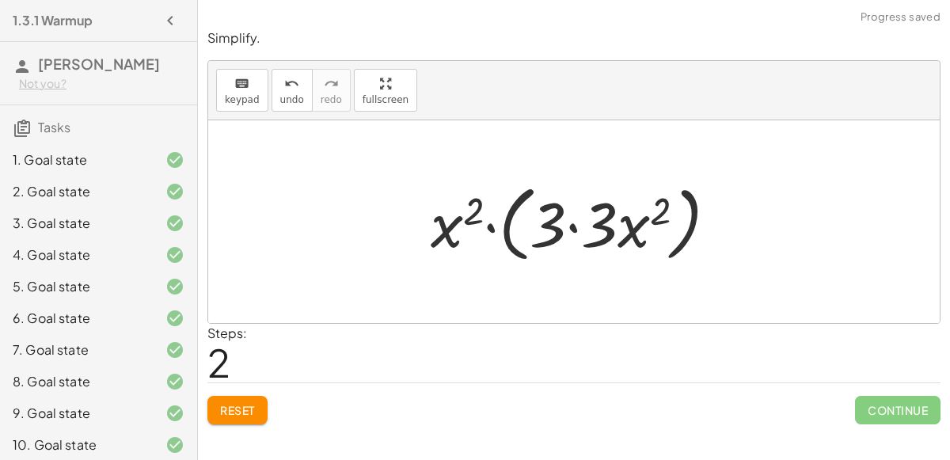
click at [581, 233] on div at bounding box center [580, 221] width 315 height 91
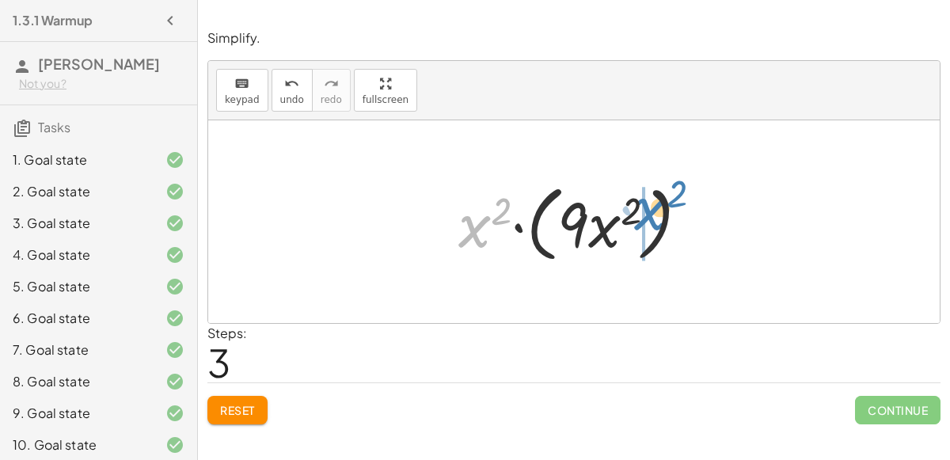
drag, startPoint x: 465, startPoint y: 225, endPoint x: 637, endPoint y: 219, distance: 172.6
click at [637, 219] on div at bounding box center [579, 221] width 259 height 91
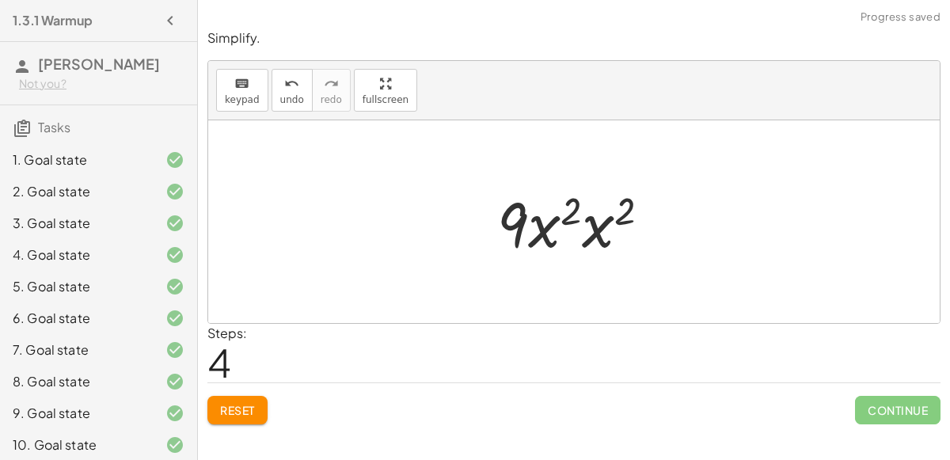
click at [559, 234] on div at bounding box center [579, 222] width 181 height 82
click at [565, 218] on div at bounding box center [579, 222] width 181 height 82
click at [593, 226] on div at bounding box center [579, 222] width 181 height 82
click at [502, 206] on div at bounding box center [580, 222] width 184 height 82
click at [616, 195] on div at bounding box center [580, 222] width 184 height 82
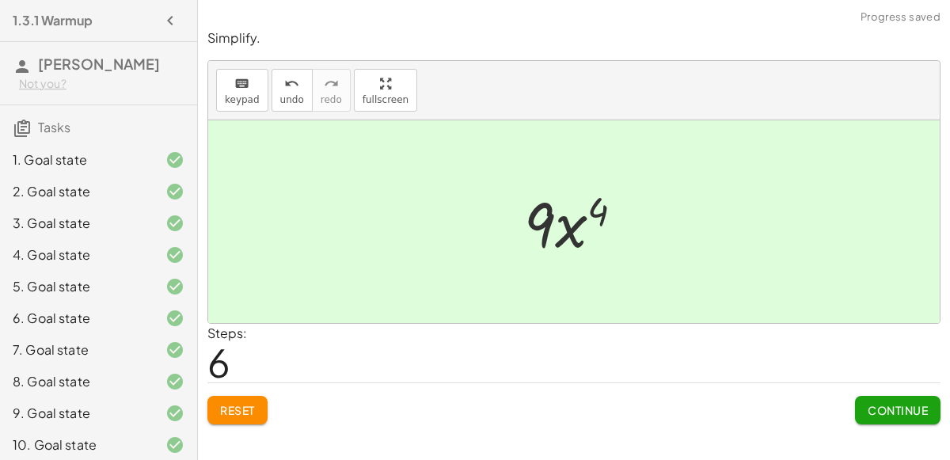
click at [875, 400] on button "Continue" at bounding box center [897, 410] width 85 height 28
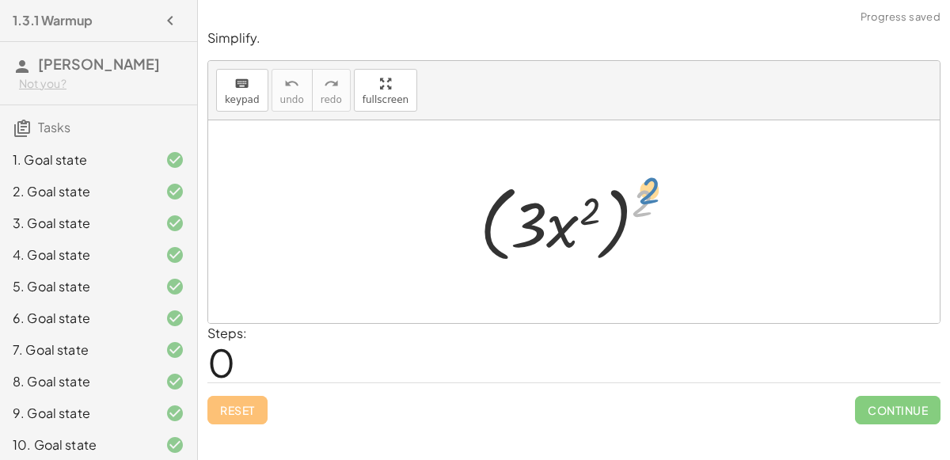
drag, startPoint x: 640, startPoint y: 207, endPoint x: 646, endPoint y: 195, distance: 13.8
click at [646, 195] on div at bounding box center [580, 221] width 217 height 91
click at [584, 202] on div at bounding box center [580, 221] width 217 height 91
click at [533, 220] on div at bounding box center [580, 221] width 217 height 91
click at [529, 225] on div at bounding box center [580, 221] width 217 height 91
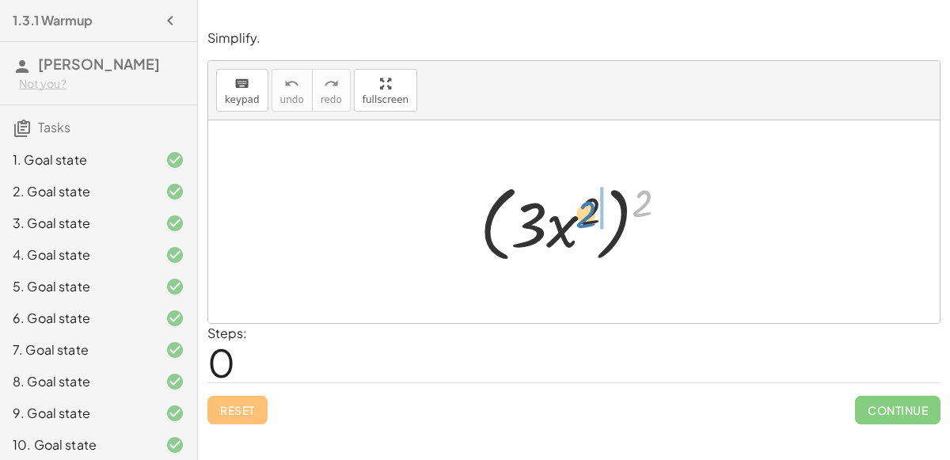
drag, startPoint x: 650, startPoint y: 200, endPoint x: 593, endPoint y: 211, distance: 58.0
click at [593, 211] on div at bounding box center [580, 221] width 217 height 91
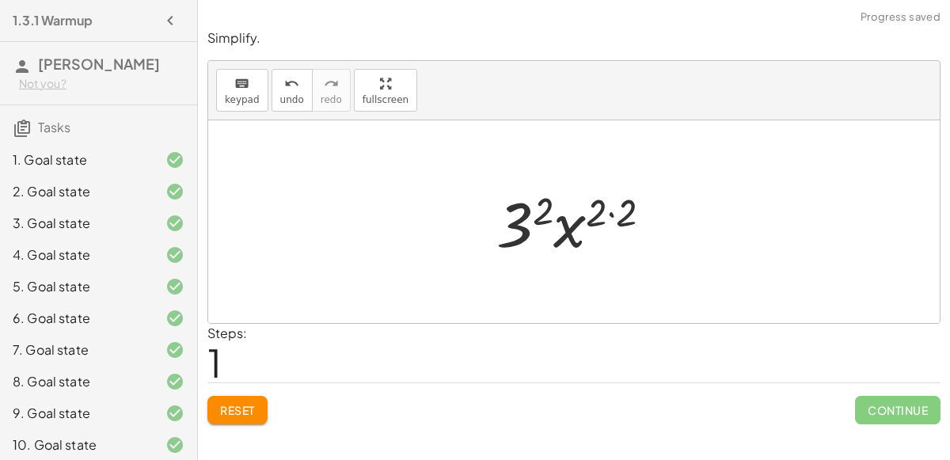
click at [587, 211] on div at bounding box center [580, 222] width 184 height 82
click at [601, 210] on div at bounding box center [580, 222] width 184 height 82
click at [604, 211] on div at bounding box center [580, 222] width 184 height 82
click at [577, 226] on div at bounding box center [580, 222] width 184 height 82
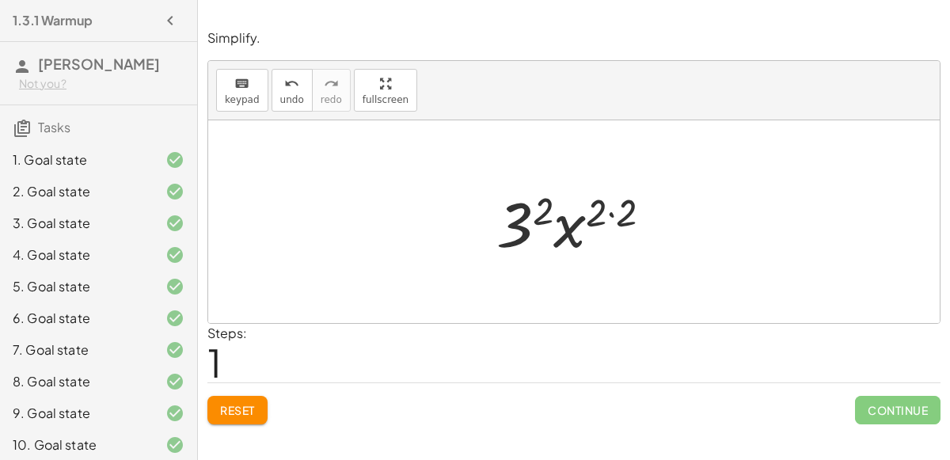
click at [612, 213] on div at bounding box center [580, 222] width 184 height 82
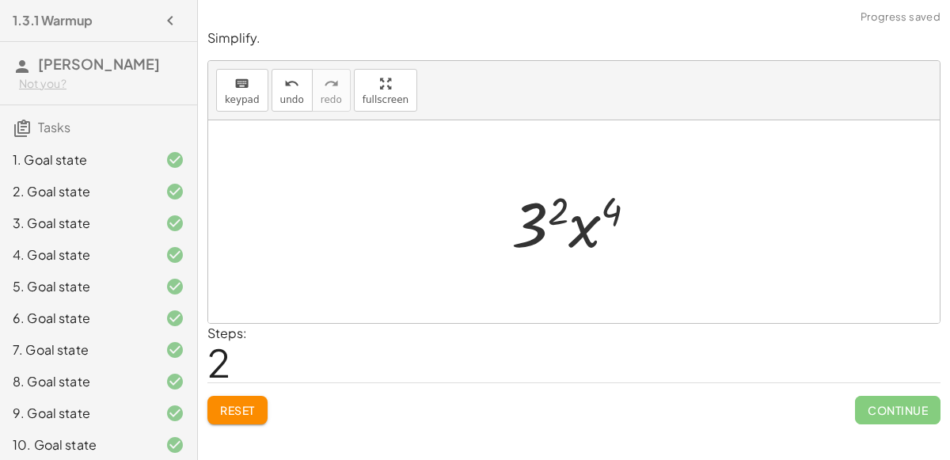
click at [548, 216] on div at bounding box center [580, 222] width 154 height 82
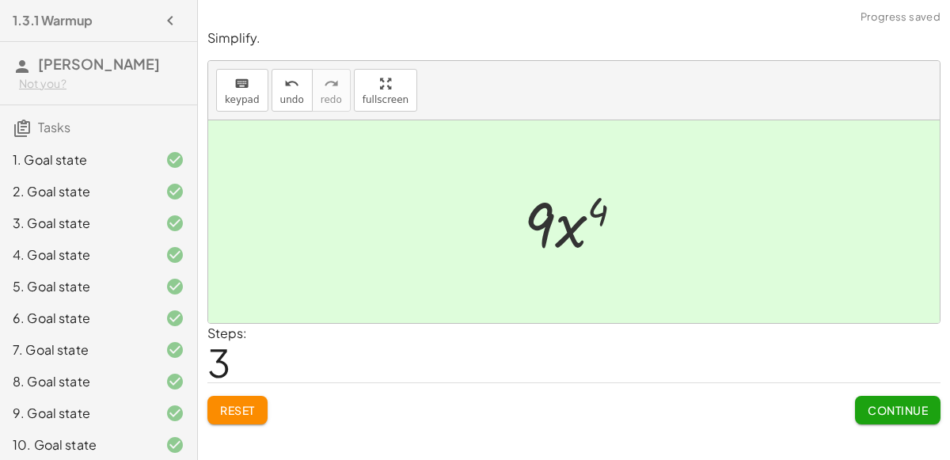
click at [890, 403] on span "Continue" at bounding box center [897, 410] width 60 height 14
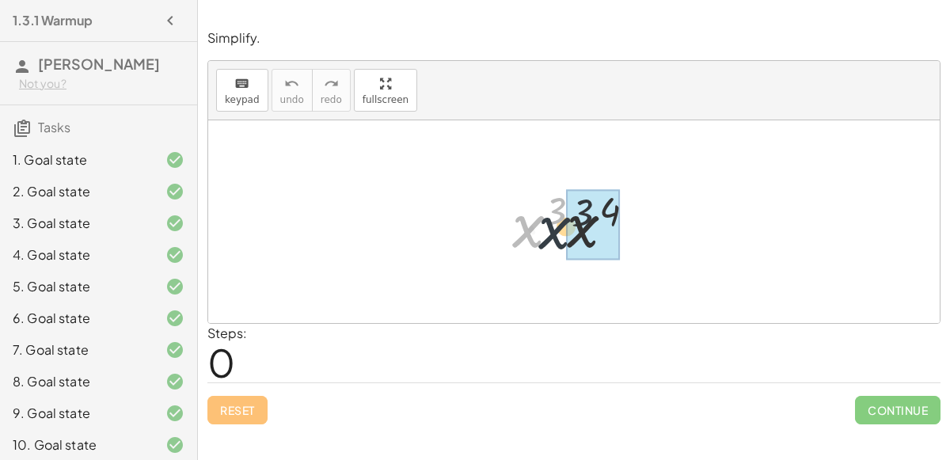
drag, startPoint x: 523, startPoint y: 226, endPoint x: 552, endPoint y: 227, distance: 28.5
click at [552, 227] on div at bounding box center [579, 222] width 151 height 82
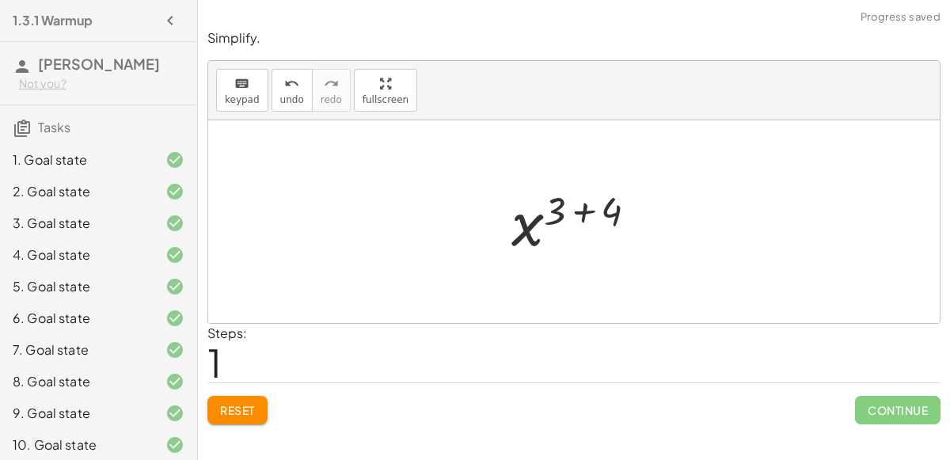
click at [593, 211] on div at bounding box center [580, 222] width 154 height 78
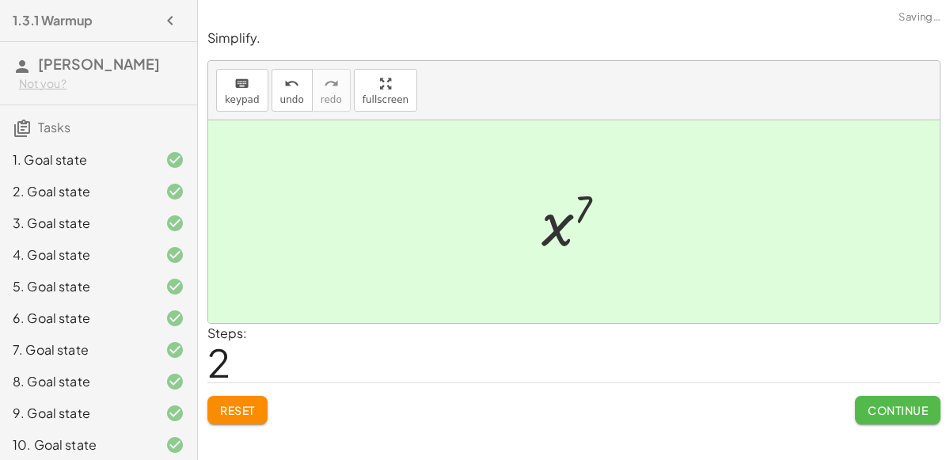
click at [889, 412] on span "Continue" at bounding box center [897, 410] width 60 height 14
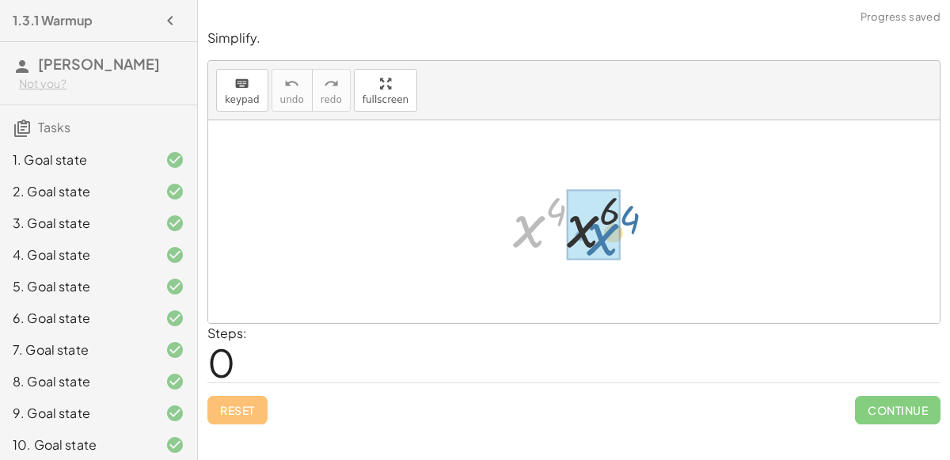
drag, startPoint x: 517, startPoint y: 219, endPoint x: 590, endPoint y: 227, distance: 74.0
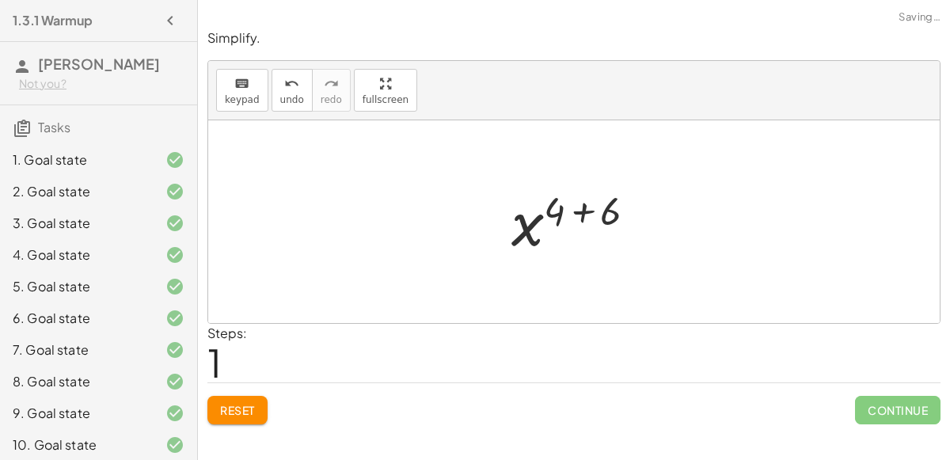
click at [586, 202] on div at bounding box center [580, 222] width 154 height 78
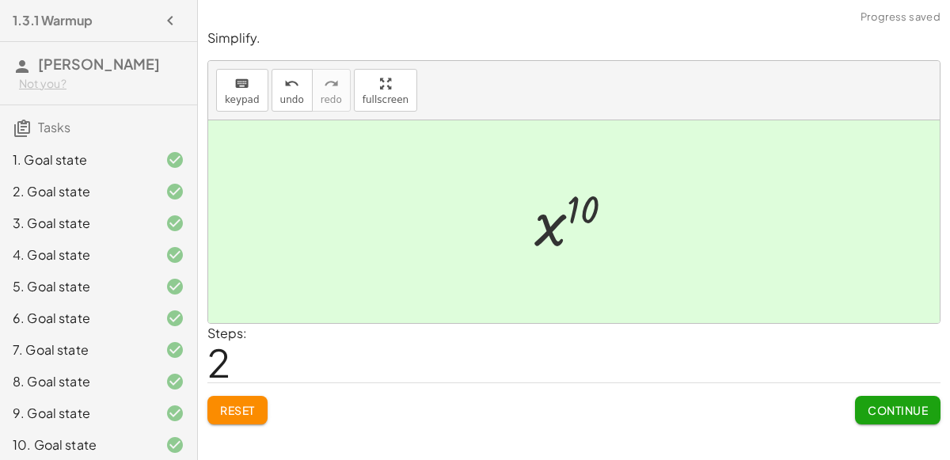
click at [909, 409] on span "Continue" at bounding box center [897, 410] width 60 height 14
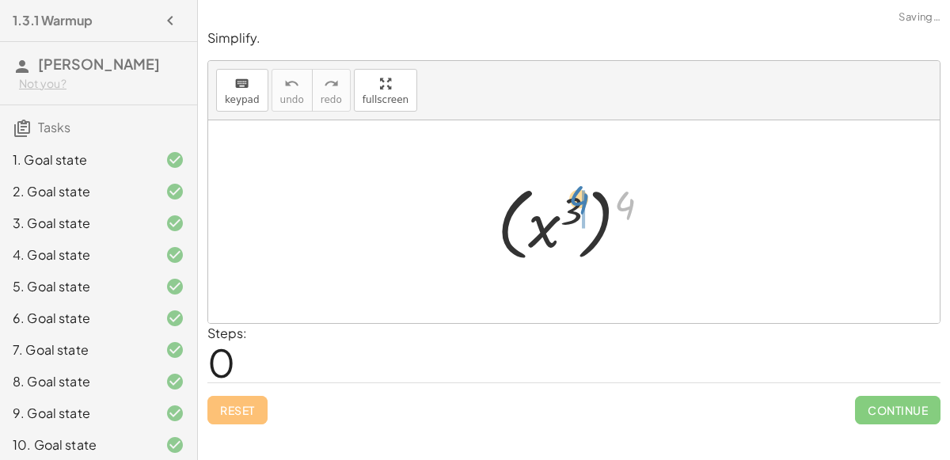
drag, startPoint x: 620, startPoint y: 187, endPoint x: 574, endPoint y: 180, distance: 46.5
click at [574, 180] on div at bounding box center [579, 222] width 181 height 88
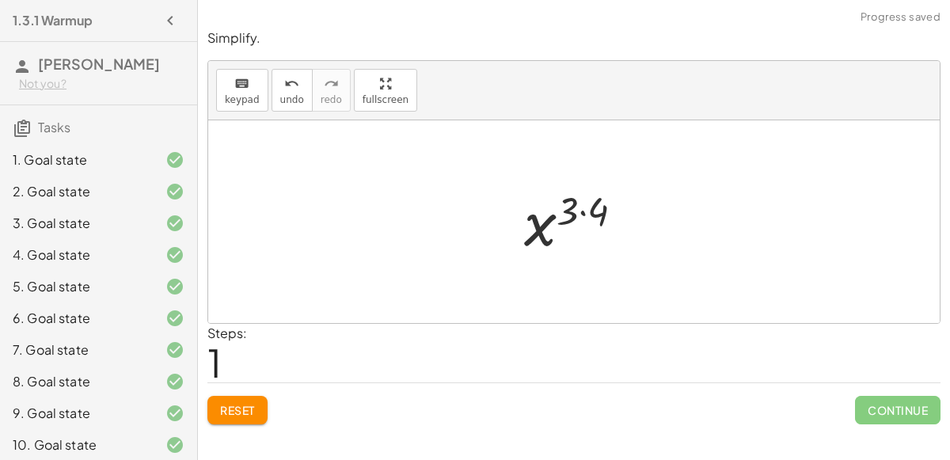
click at [586, 211] on div at bounding box center [579, 222] width 127 height 78
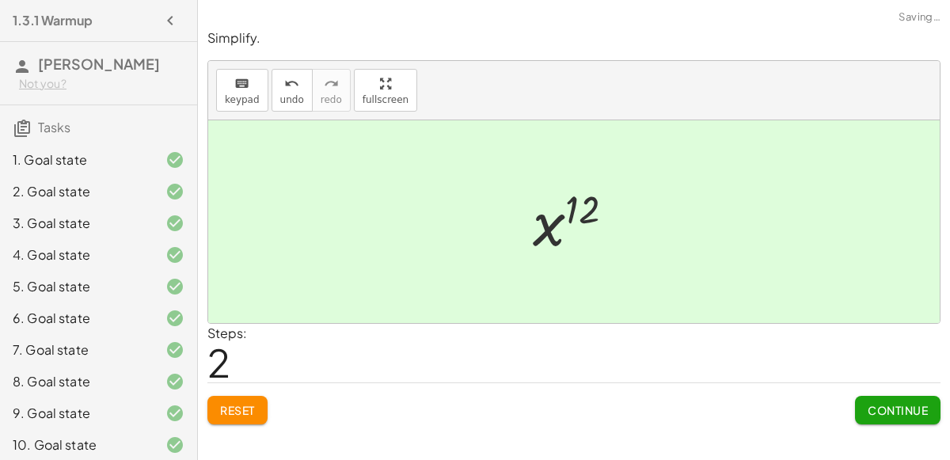
click at [912, 404] on span "Continue" at bounding box center [897, 410] width 60 height 14
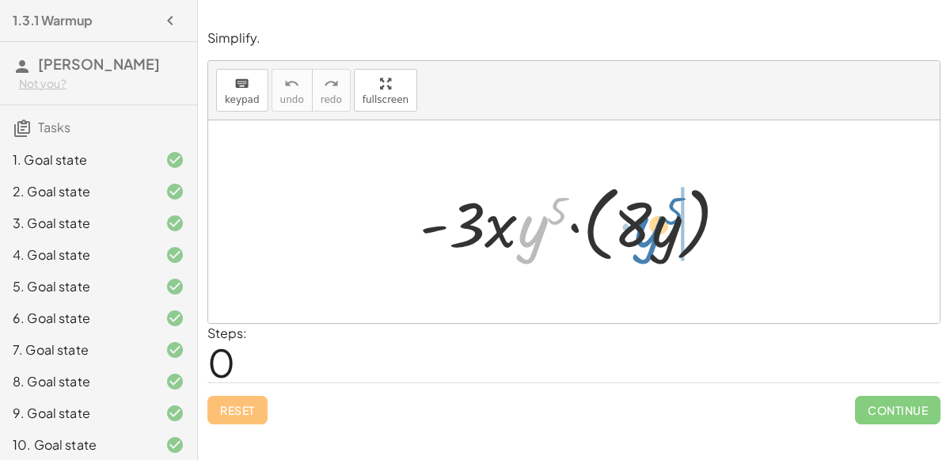
drag, startPoint x: 538, startPoint y: 233, endPoint x: 656, endPoint y: 233, distance: 117.9
click at [656, 233] on div at bounding box center [580, 221] width 337 height 91
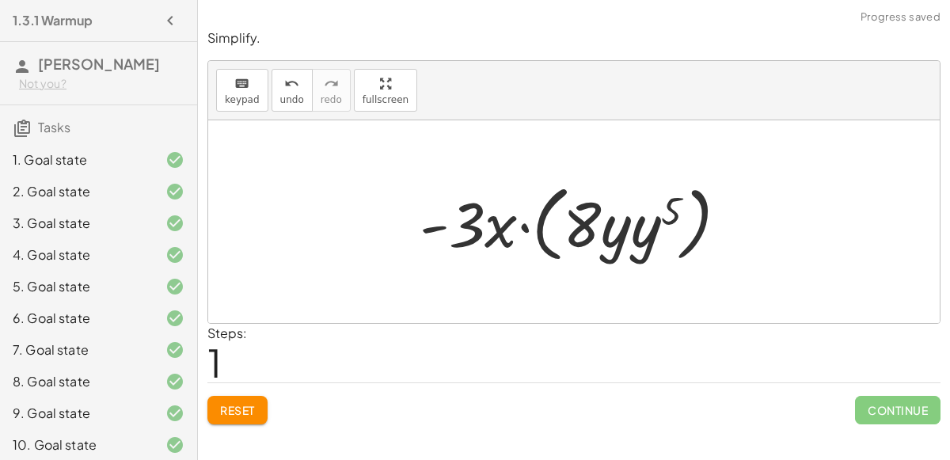
click at [628, 228] on div at bounding box center [580, 221] width 337 height 91
click at [628, 231] on div at bounding box center [580, 221] width 337 height 91
click at [642, 230] on div at bounding box center [580, 221] width 337 height 91
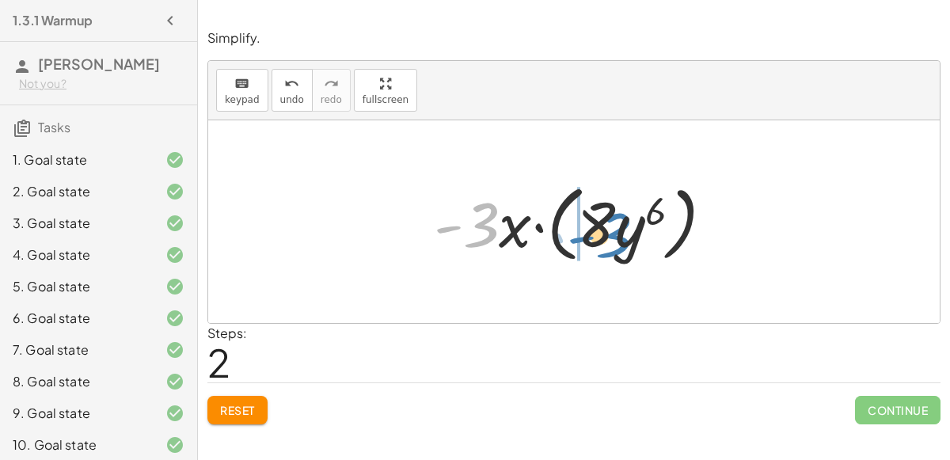
drag, startPoint x: 484, startPoint y: 217, endPoint x: 617, endPoint y: 227, distance: 133.4
click at [617, 227] on div at bounding box center [580, 221] width 308 height 91
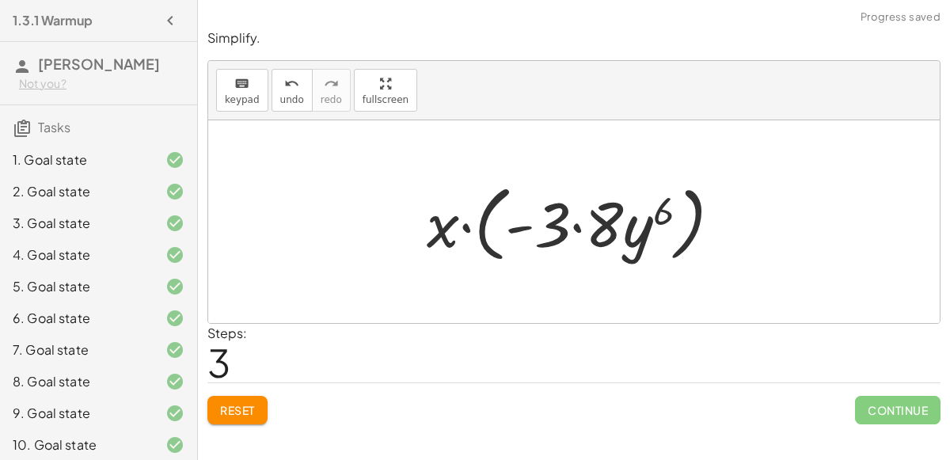
click at [575, 216] on div at bounding box center [580, 221] width 323 height 91
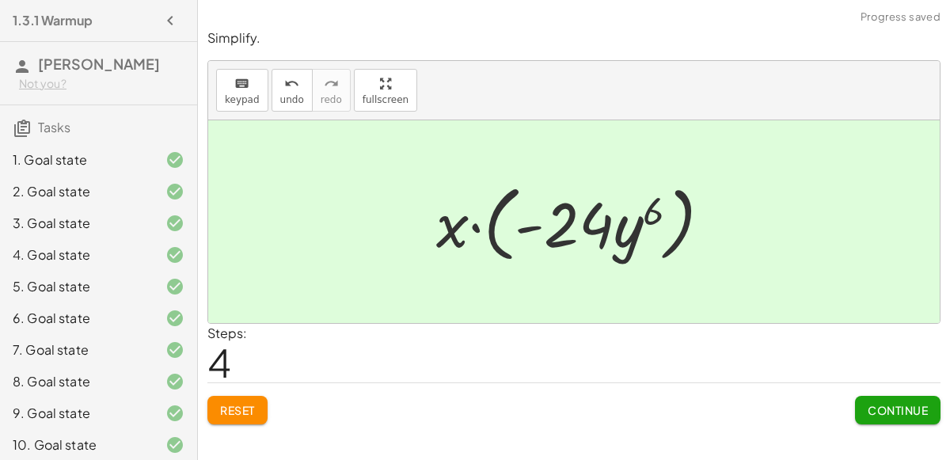
click at [887, 407] on span "Continue" at bounding box center [897, 410] width 60 height 14
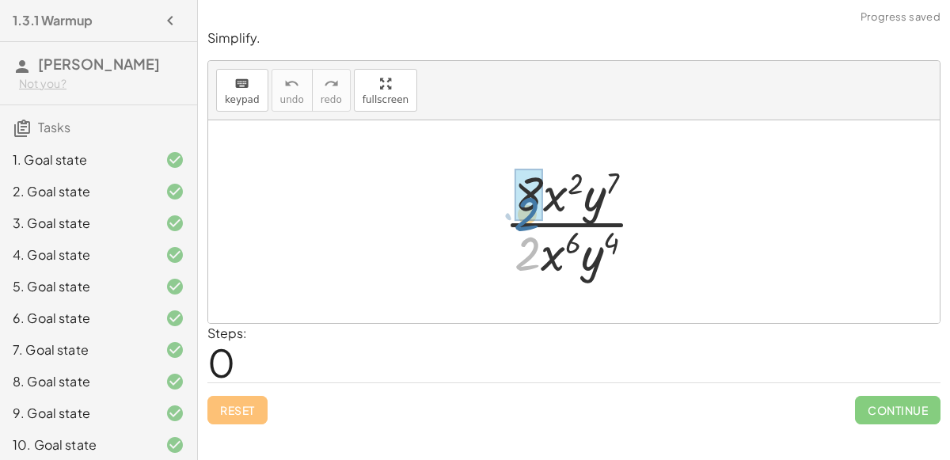
drag, startPoint x: 529, startPoint y: 250, endPoint x: 529, endPoint y: 209, distance: 41.2
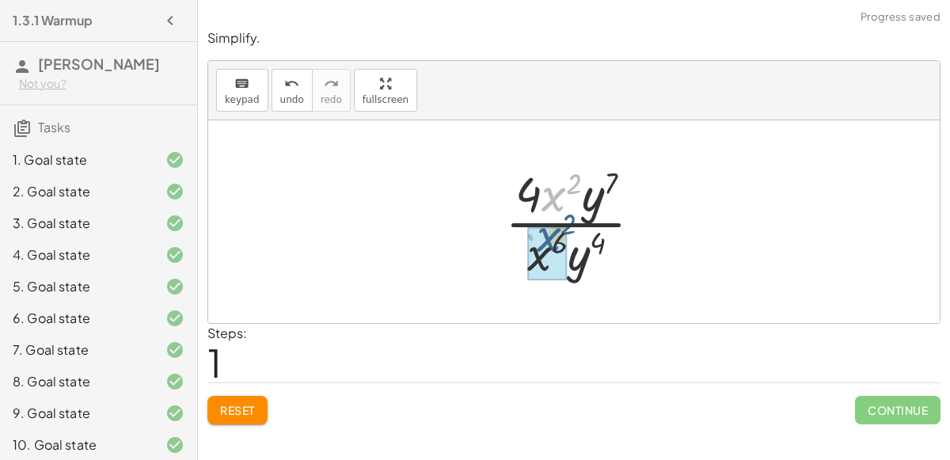
drag, startPoint x: 556, startPoint y: 196, endPoint x: 551, endPoint y: 238, distance: 42.3
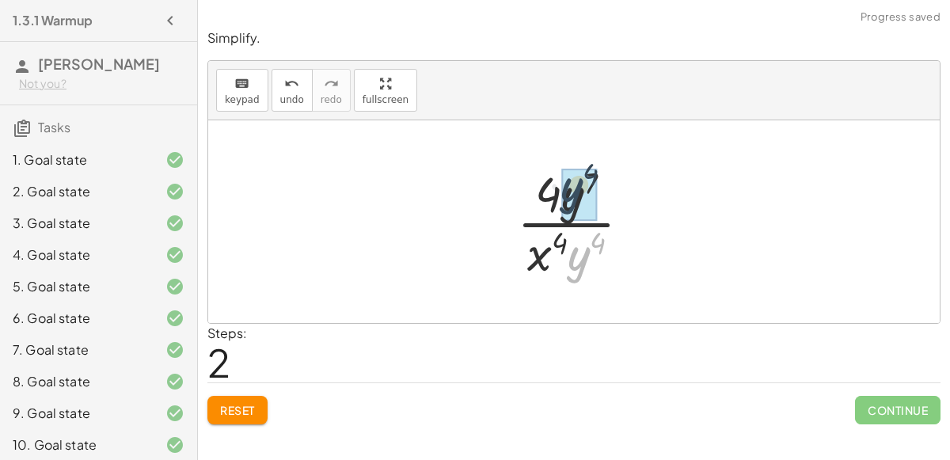
drag, startPoint x: 581, startPoint y: 241, endPoint x: 574, endPoint y: 173, distance: 69.2
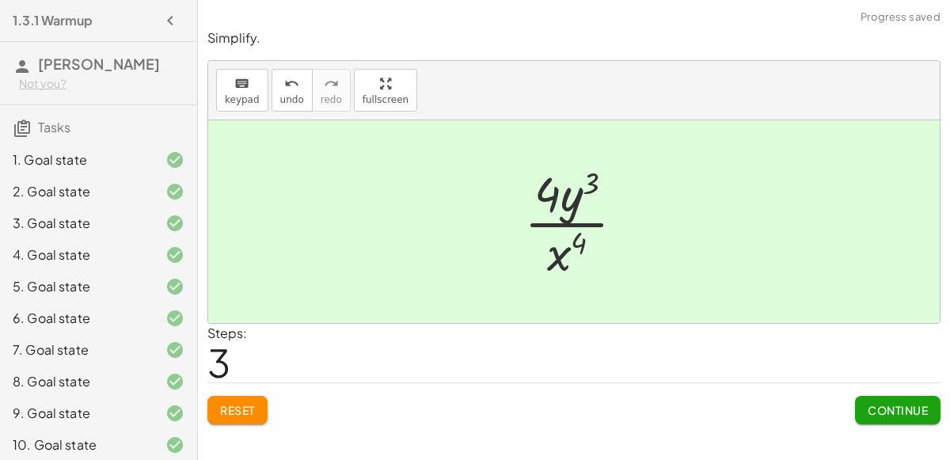
click at [886, 417] on button "Continue" at bounding box center [897, 410] width 85 height 28
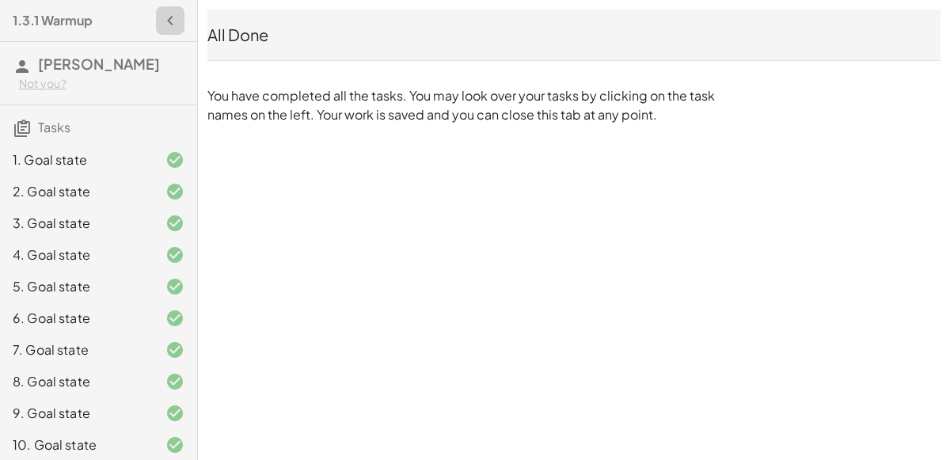
click at [176, 25] on icon "button" at bounding box center [170, 20] width 19 height 19
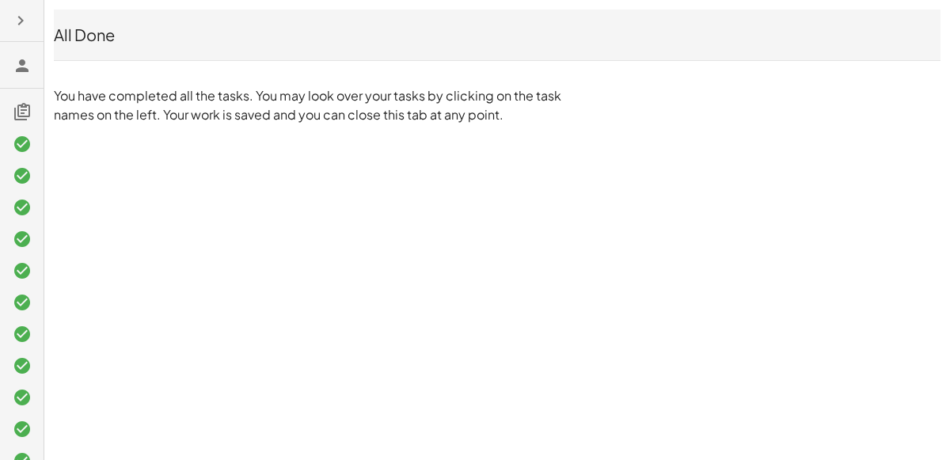
click at [14, 16] on icon "button" at bounding box center [20, 20] width 19 height 19
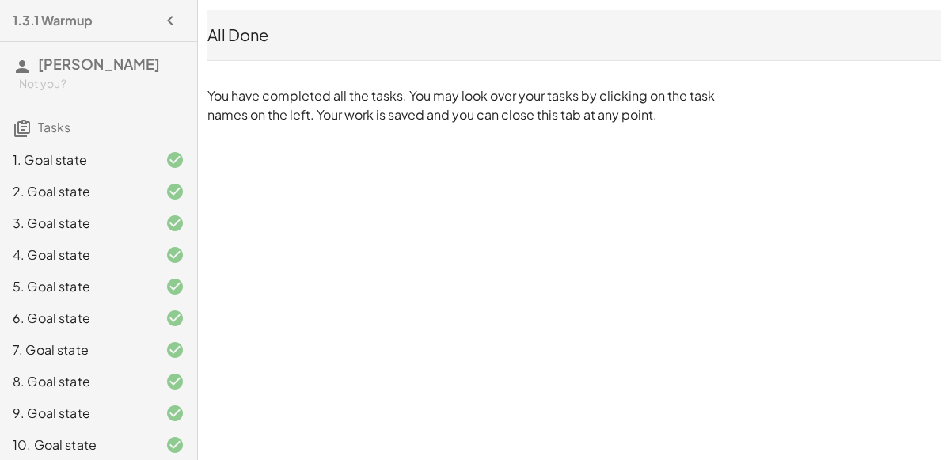
click at [74, 169] on div "1. Goal state" at bounding box center [98, 160] width 197 height 32
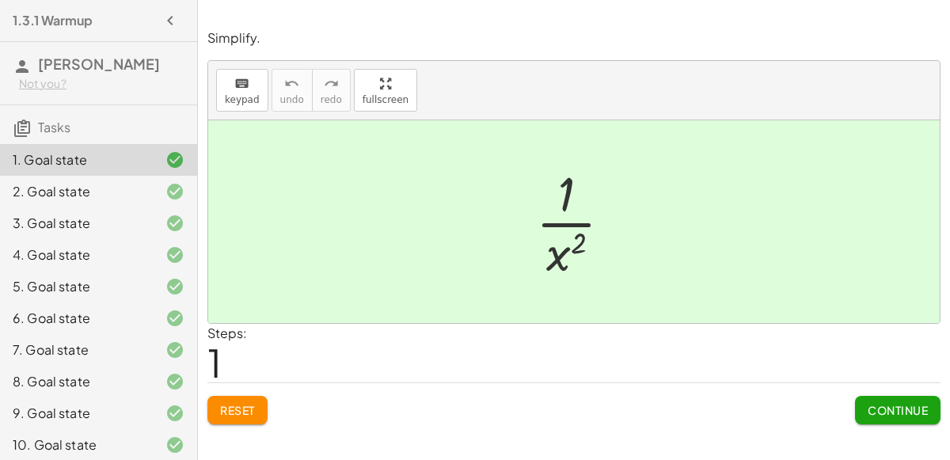
click at [66, 78] on div "Not you?" at bounding box center [101, 84] width 165 height 16
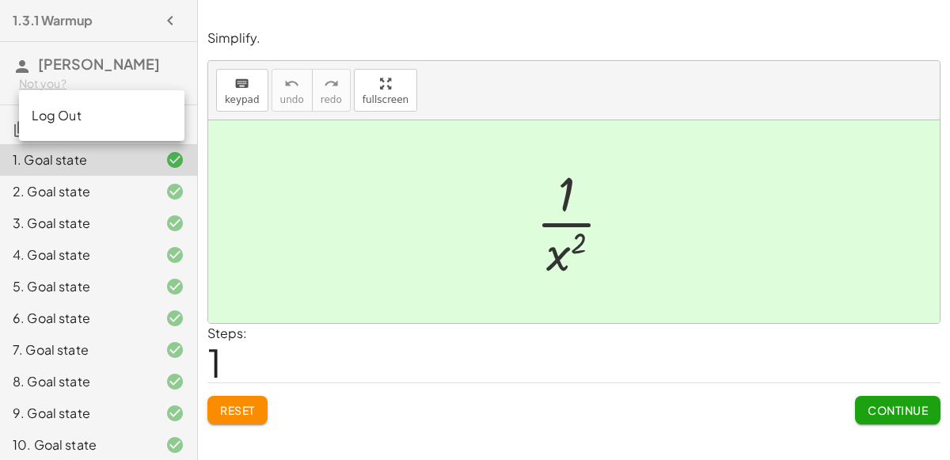
click at [283, 15] on div at bounding box center [574, 10] width 752 height 20
